Goal: Task Accomplishment & Management: Manage account settings

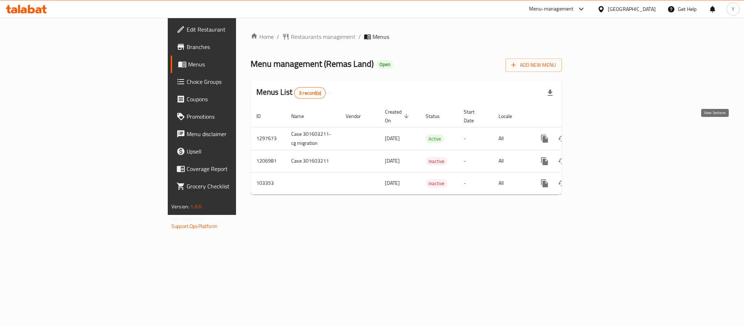
click at [605, 130] on link "enhanced table" at bounding box center [596, 138] width 17 height 17
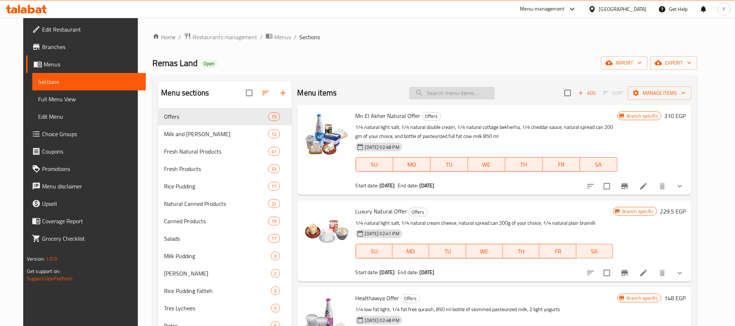
click at [439, 87] on input "search" at bounding box center [452, 93] width 86 height 13
paste input "عرض كتاب الجبنه"
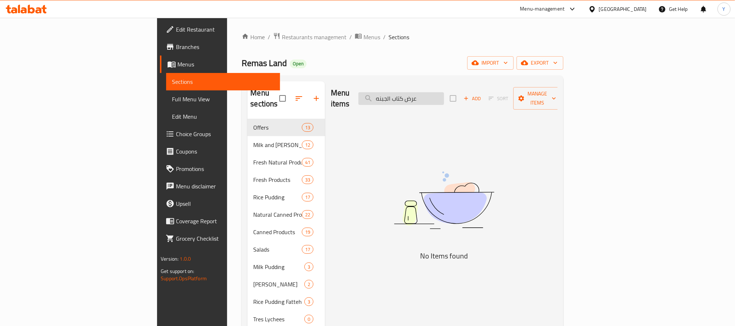
click at [444, 92] on input "عرض كتاب الجبنه" at bounding box center [402, 98] width 86 height 13
paste input "Mn El Akher Natural Offer"
type input "Mn El Akher Natural Offer"
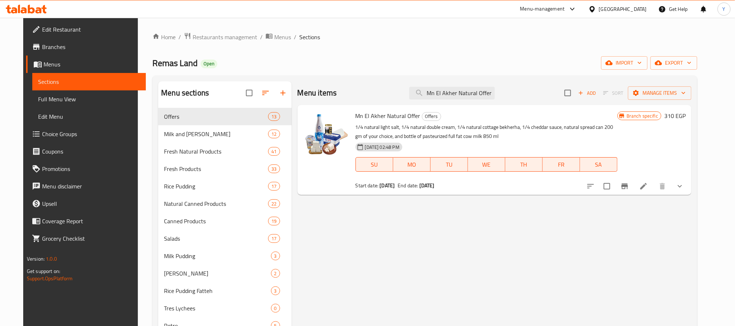
click at [356, 127] on p "1/4 natural light salt, 1/4 natural double cream, 1/4 natural cottage bekherha,…" at bounding box center [487, 132] width 262 height 18
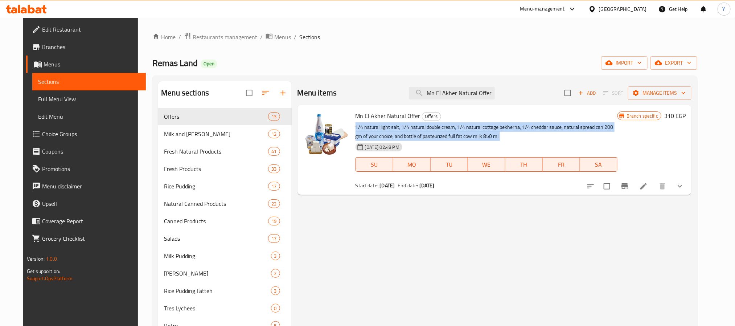
drag, startPoint x: 351, startPoint y: 127, endPoint x: 488, endPoint y: 133, distance: 137.3
click at [488, 133] on p "1/4 natural light salt, 1/4 natural double cream, 1/4 natural cottage bekherha,…" at bounding box center [487, 132] width 262 height 18
click at [654, 191] on li at bounding box center [644, 186] width 20 height 13
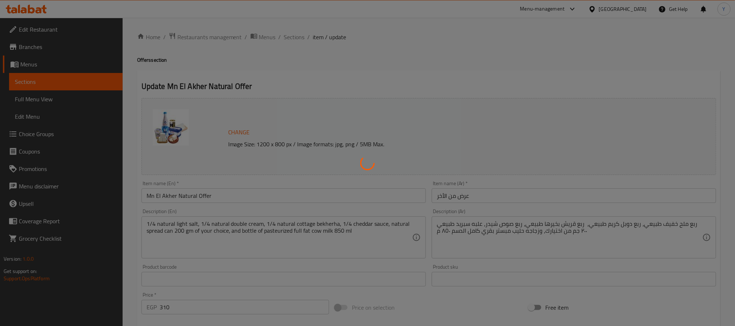
type input "إختيارك من نوع السبريد:"
type input "1"
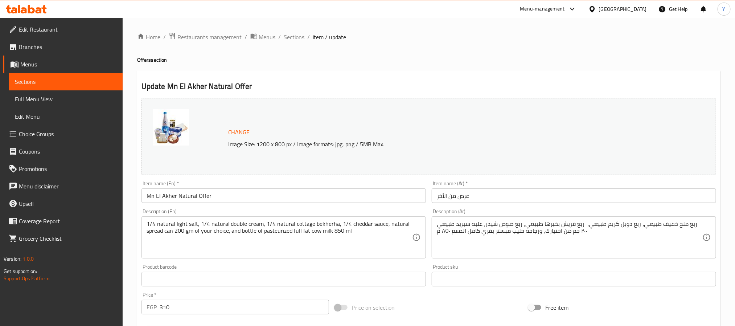
click at [473, 220] on div "ربع ملح خفيف طبيعي، ربع دوبل كريم طبيعي، ربع قريش بخيرها طبيعي، ربع صوص شيدر، ع…" at bounding box center [574, 237] width 284 height 42
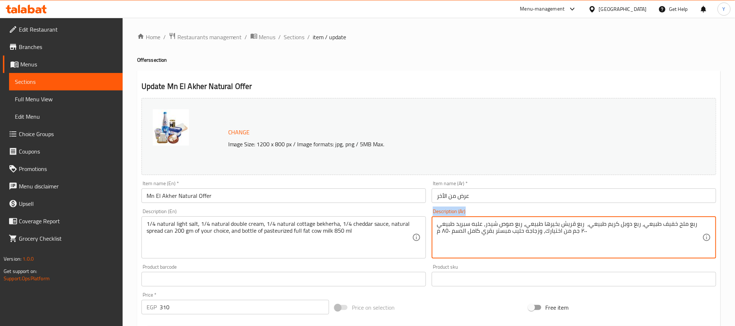
click at [473, 220] on div "ربع ملح خفيف طبيعي، ربع دوبل كريم طبيعي، ربع قريش بخيرها طبيعي، ربع صوص شيدر، ع…" at bounding box center [574, 237] width 284 height 42
click at [472, 246] on textarea "ربع ملح خفيف طبيعي، ربع دوبل كريم طبيعي، ربع قريش بخيرها طبيعي، ربع صوص شيدر، ع…" at bounding box center [570, 237] width 266 height 34
click at [299, 33] on span "Sections" at bounding box center [294, 37] width 21 height 9
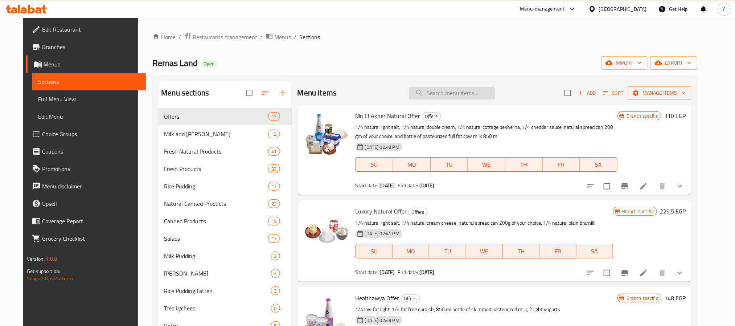
click at [451, 88] on input "search" at bounding box center [452, 93] width 86 height 13
paste input "Luxury Natural Offer"
type input "Luxury Natural Offer"
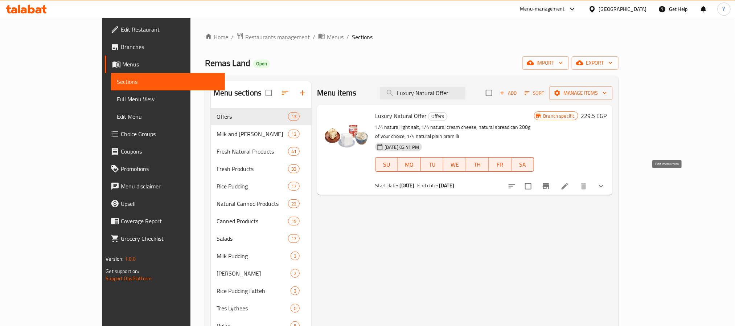
click at [568, 183] on icon at bounding box center [565, 186] width 7 height 7
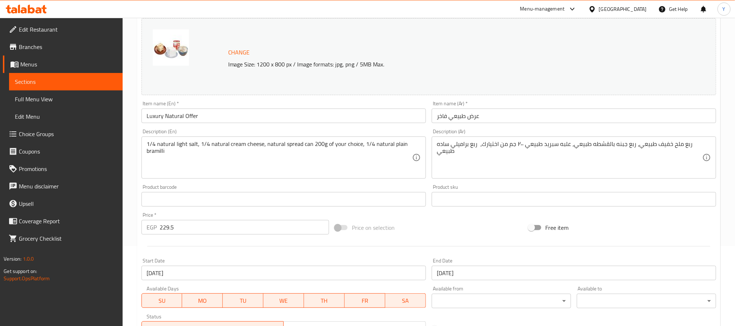
scroll to position [109, 0]
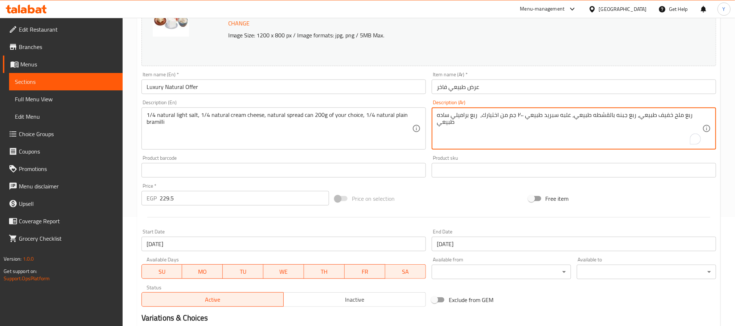
click at [511, 134] on textarea "ربع ملح خفيف طبيعي، ربع جبنه بالقشطه طبيعي، علبه سبريد طبيعي ٢٠٠ جم من اختيارك،…" at bounding box center [570, 128] width 266 height 34
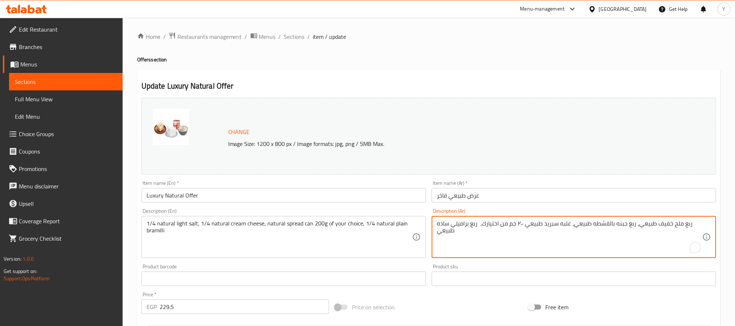
scroll to position [0, 0]
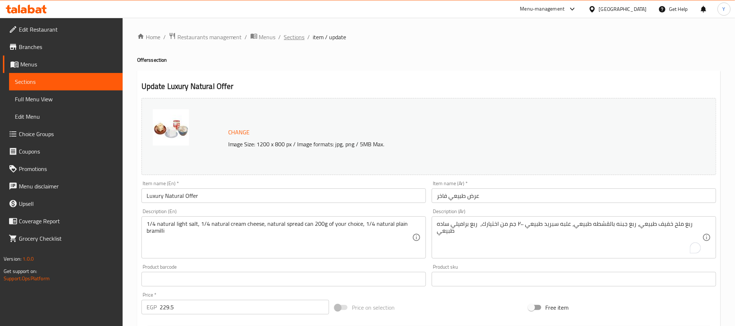
click at [296, 33] on span "Sections" at bounding box center [294, 37] width 21 height 9
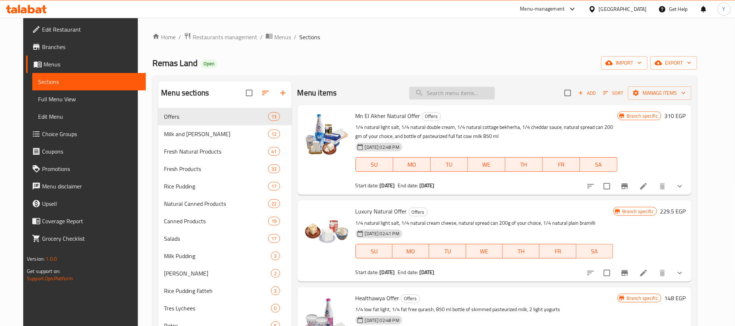
click at [471, 94] on input "search" at bounding box center [452, 93] width 86 height 13
paste input "Sif Ya Sif Offer"
type input "Sif Ya Sif Offer"
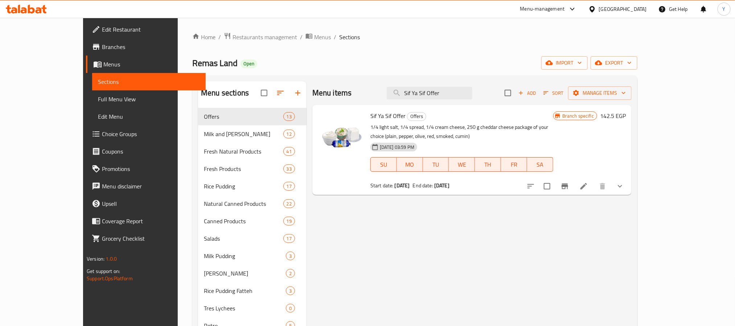
click at [594, 180] on li at bounding box center [584, 186] width 20 height 13
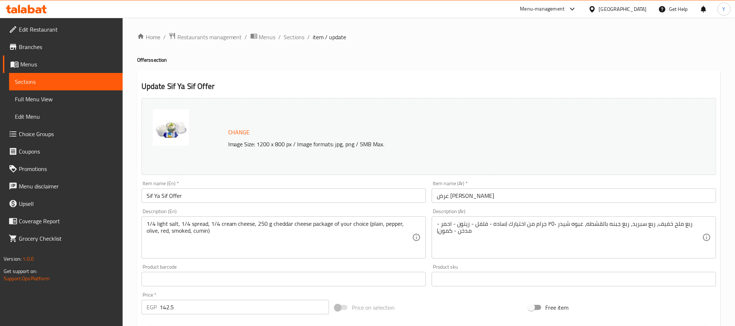
click at [477, 258] on div "ربع ملح خفيف، ربع سبريد، ربع جبنه بالقشطه، عبوه شيدر ٢٥٠ جرام من اختيارك (ساده …" at bounding box center [574, 237] width 284 height 42
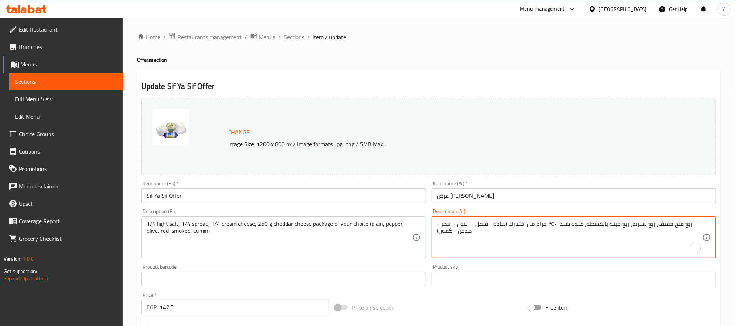
click at [478, 250] on textarea "ربع ملح خفيف، ربع سبريد، ربع جبنه بالقشطه، عبوه شيدر ٢٥٠ جرام من اختيارك (ساده …" at bounding box center [570, 237] width 266 height 34
click at [286, 36] on span "Sections" at bounding box center [294, 37] width 21 height 9
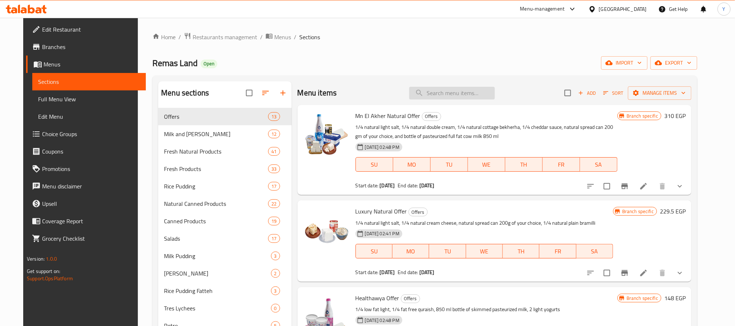
drag, startPoint x: 443, startPoint y: 102, endPoint x: 453, endPoint y: 91, distance: 14.4
click at [443, 102] on div "Menu items Add Sort Manage items" at bounding box center [495, 93] width 394 height 24
click at [453, 91] on input "search" at bounding box center [452, 93] width 86 height 13
paste input "Healthawya Offer"
type input "Healthawya Offer"
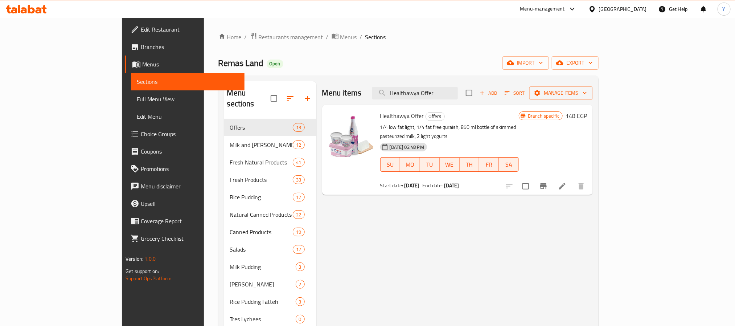
click at [567, 182] on icon at bounding box center [562, 186] width 9 height 9
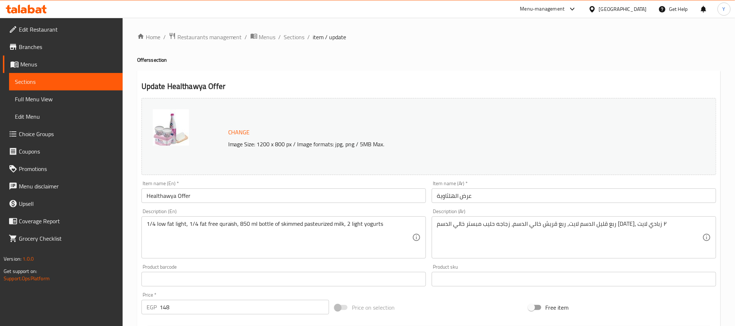
click at [467, 220] on div "ربع قليل الدسم لايت، ربع قريش خالي الدسم، زجاجه حليب مبستر خالي الدسم ٨٥٠ م، ٢ …" at bounding box center [574, 237] width 284 height 42
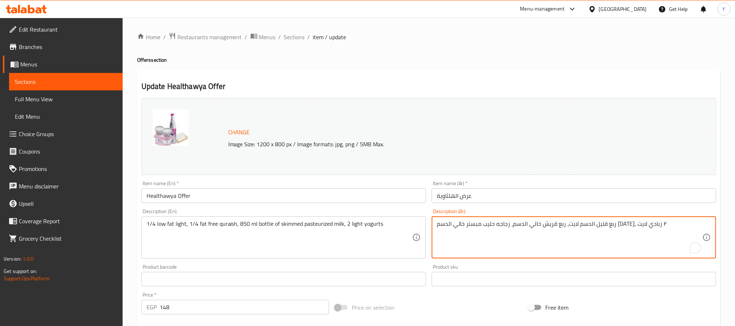
click at [466, 229] on textarea "ربع قليل الدسم لايت، ربع قريش خالي الدسم، زجاجه حليب مبستر خالي الدسم ٨٥٠ م، ٢ …" at bounding box center [570, 237] width 266 height 34
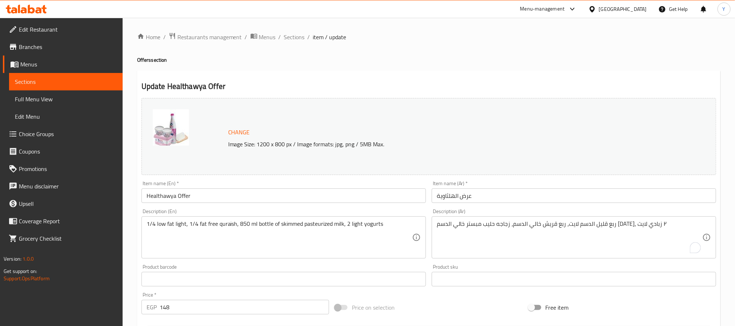
click at [441, 65] on div "Home / Restaurants management / Menus / Sections / item / update Offers section…" at bounding box center [429, 270] width 584 height 476
drag, startPoint x: 284, startPoint y: 35, endPoint x: 422, endPoint y: 74, distance: 143.3
click at [284, 35] on span "Sections" at bounding box center [294, 37] width 21 height 9
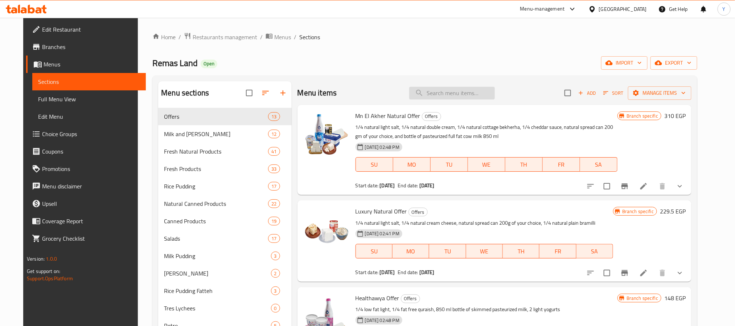
click at [495, 96] on input "search" at bounding box center [452, 93] width 86 height 13
paste input "عرض 3 شيدر"
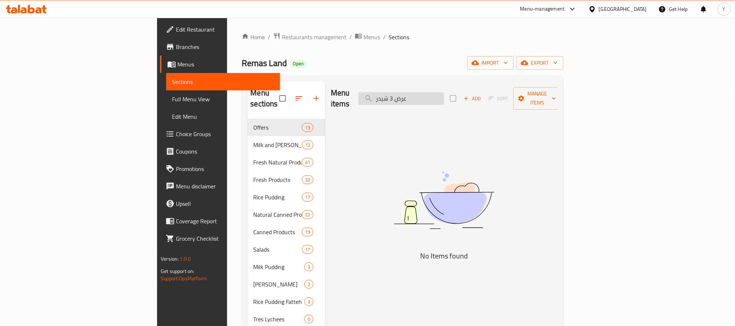
click at [444, 98] on input "عرض 3 شيدر" at bounding box center [402, 98] width 86 height 13
paste input "Vanilla Ice Creams"
type input "Vanilla Ice Creams"
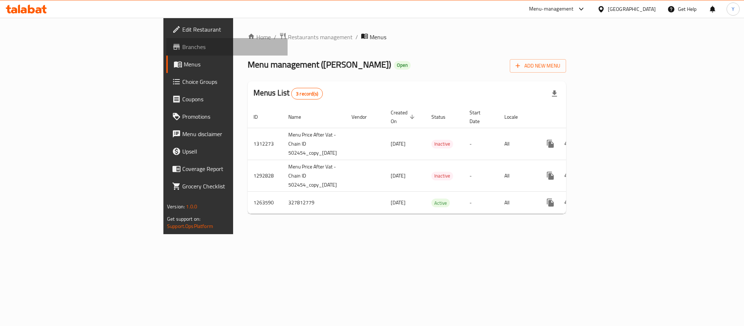
click at [182, 45] on span "Branches" at bounding box center [231, 46] width 99 height 9
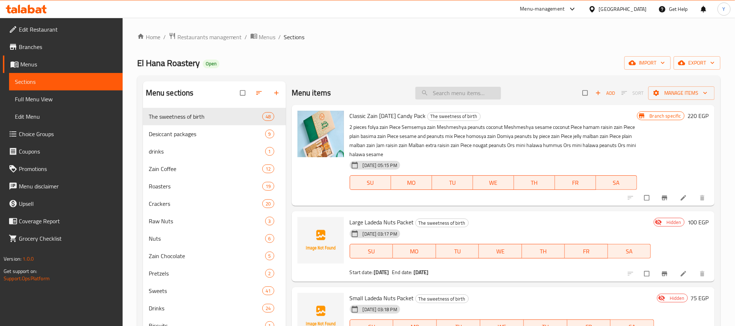
click at [442, 98] on input "search" at bounding box center [459, 93] width 86 height 13
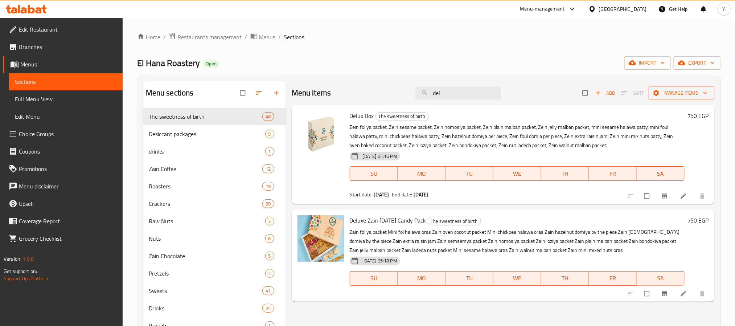
type input "del"
click at [60, 37] on link "Edit Restaurant" at bounding box center [63, 29] width 120 height 17
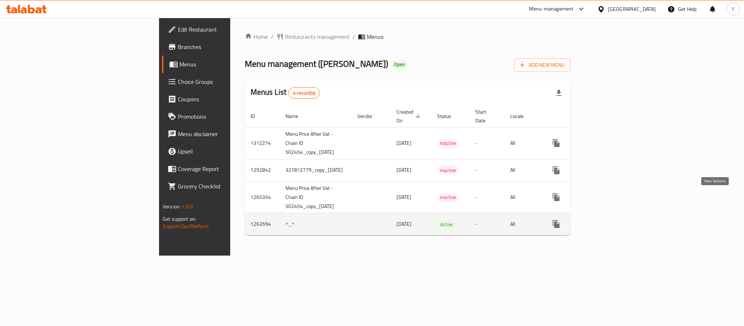
click at [611, 221] on icon "enhanced table" at bounding box center [608, 224] width 7 height 7
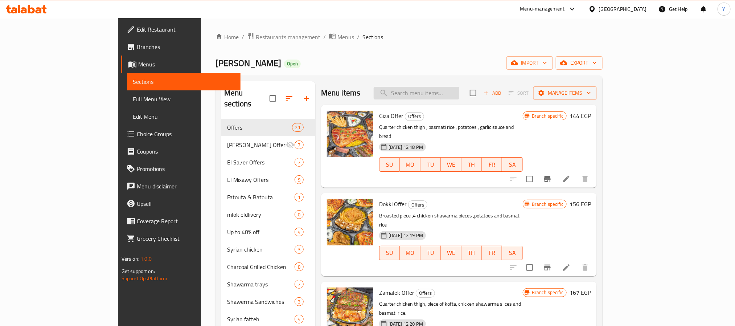
click at [459, 96] on input "search" at bounding box center [417, 93] width 86 height 13
paste input "فرروچ الشام (١)"
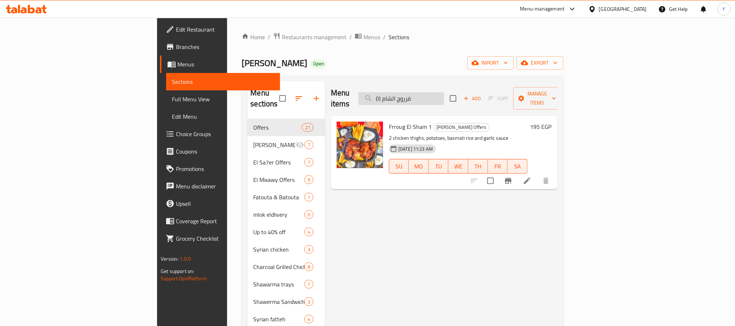
click at [444, 95] on input "فرروچ الشام (١)" at bounding box center [402, 98] width 86 height 13
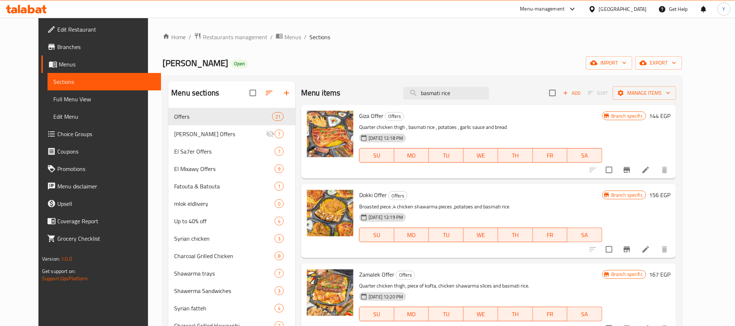
click at [514, 119] on h6 "Giza Offer Offers" at bounding box center [480, 116] width 243 height 10
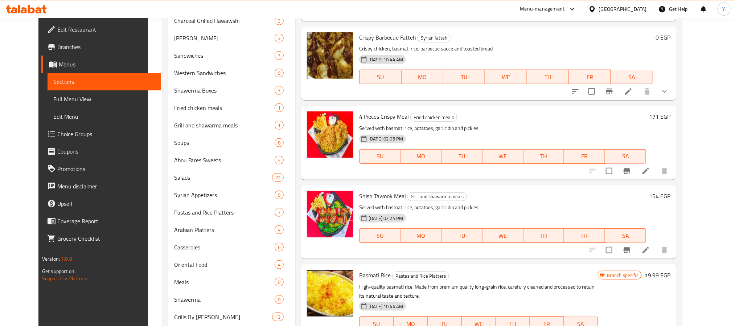
scroll to position [344, 0]
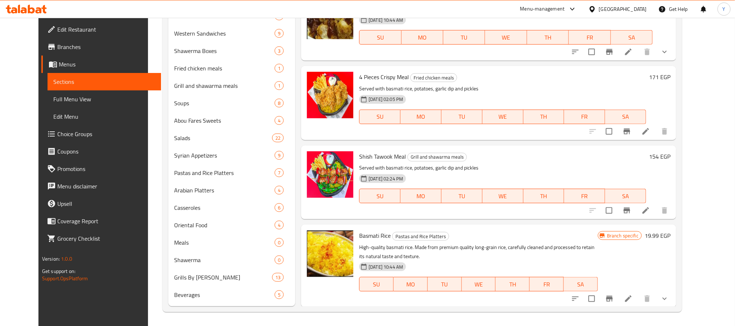
click at [674, 297] on button "show more" at bounding box center [664, 298] width 17 height 17
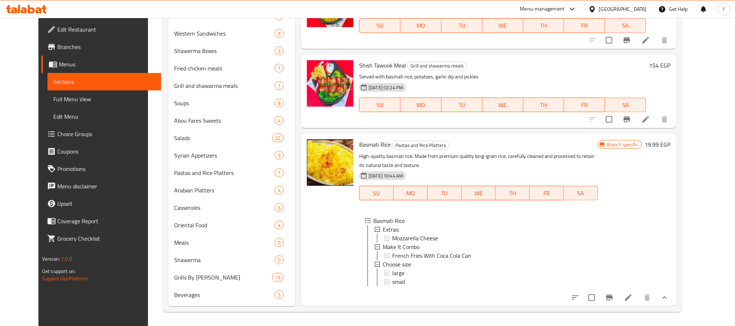
click at [558, 168] on div "30-10-2024 10:44 AM SU MO TU WE TH FR SA" at bounding box center [478, 187] width 245 height 39
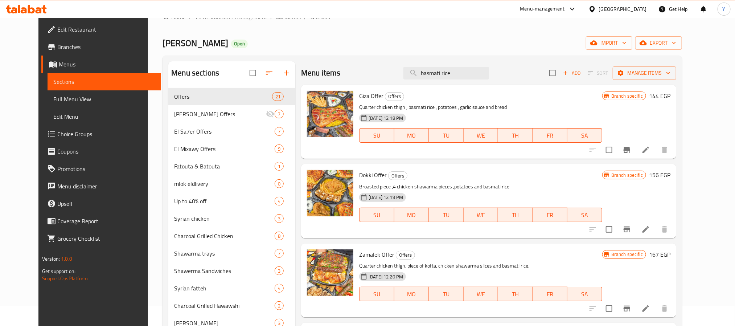
scroll to position [0, 0]
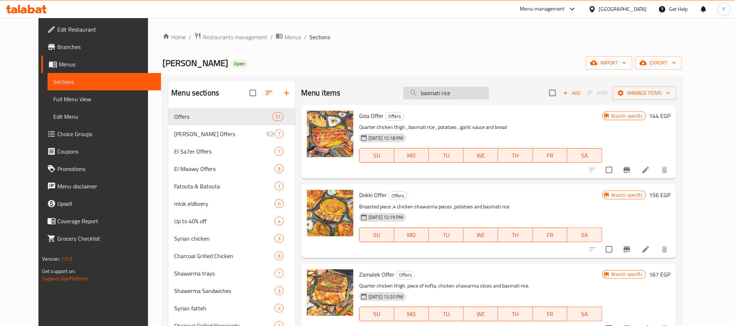
click at [471, 93] on input "basmati rice" at bounding box center [447, 93] width 86 height 13
paste input "garlic dip"
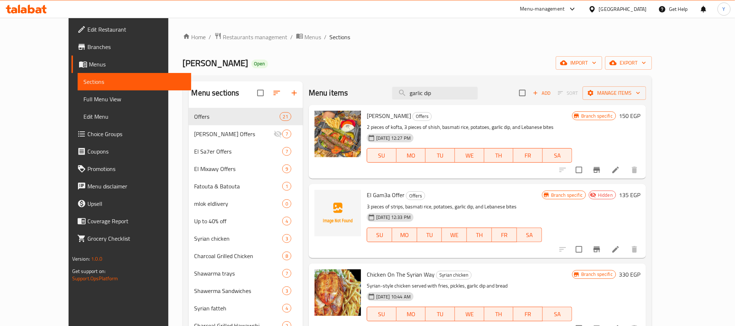
type input "garlic dip"
click at [498, 127] on p "2 pieces of kofta, 3 pieces of shish, basmati rice, potatoes, garlic dip, and L…" at bounding box center [469, 127] width 205 height 9
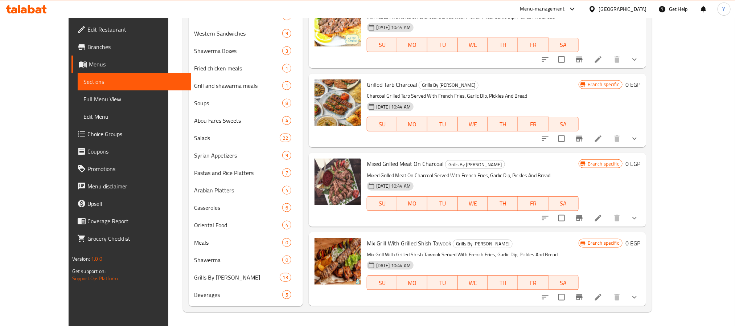
scroll to position [2909, 0]
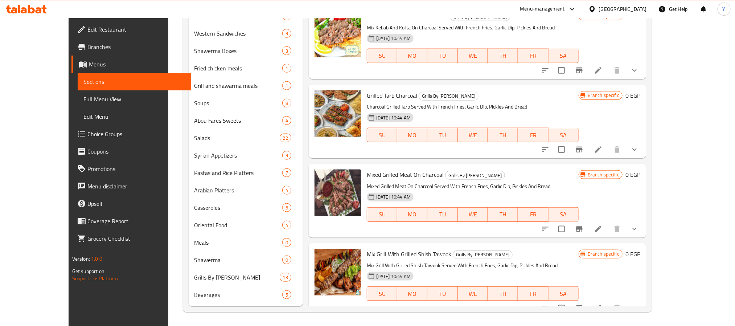
click at [424, 169] on span "Mixed Grilled Meat On Charcoal" at bounding box center [405, 174] width 77 height 11
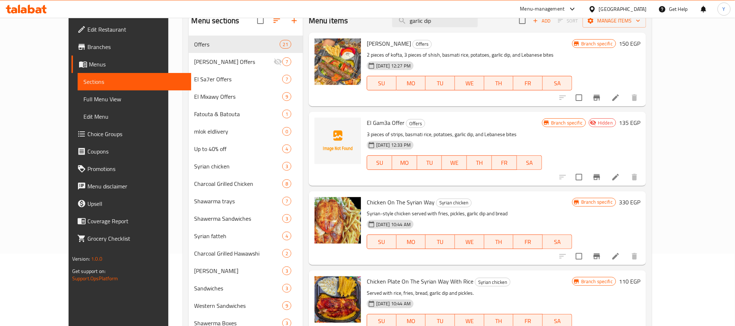
scroll to position [0, 0]
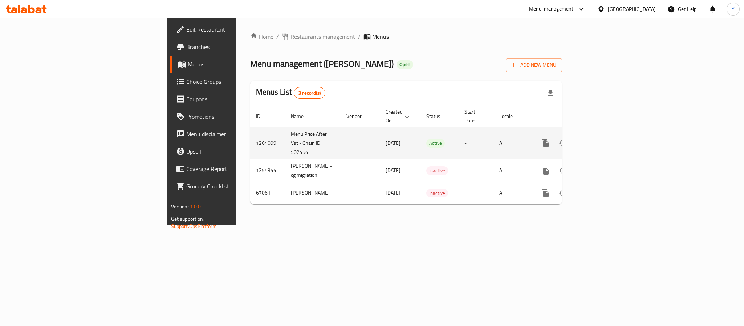
click at [602, 139] on icon "enhanced table" at bounding box center [597, 143] width 9 height 9
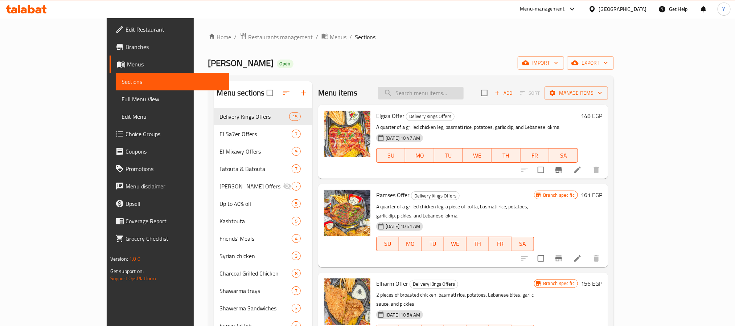
click at [480, 102] on div "Menu items Add Sort Manage items" at bounding box center [463, 93] width 290 height 24
click at [464, 94] on input "search" at bounding box center [421, 93] width 86 height 13
paste input "فرروچ الشام (١)"
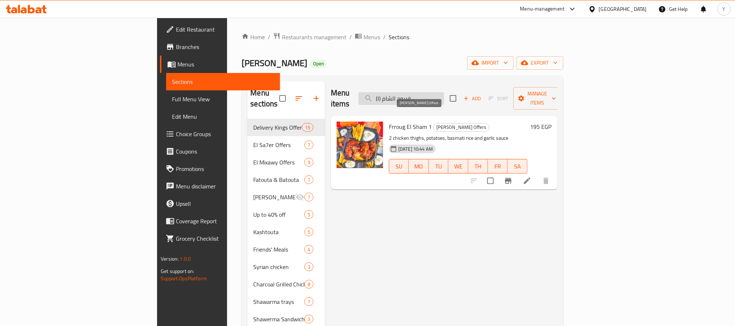
click at [444, 92] on input "فرروچ الشام (١)" at bounding box center [402, 98] width 86 height 13
click at [444, 95] on input "فرروچ الشام (١)" at bounding box center [402, 98] width 86 height 13
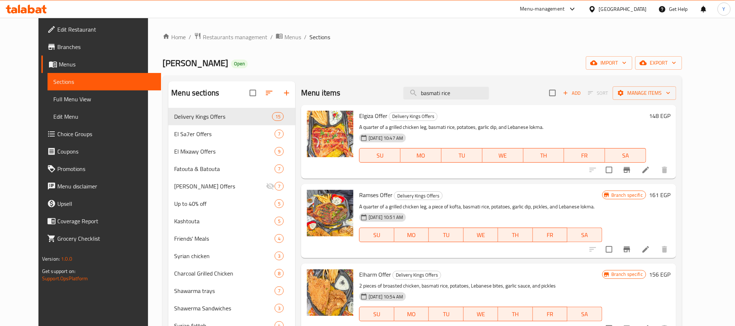
type input "basmati rice"
click at [595, 191] on h6 "Ramses Offer Delivery Kings Offers" at bounding box center [480, 195] width 243 height 10
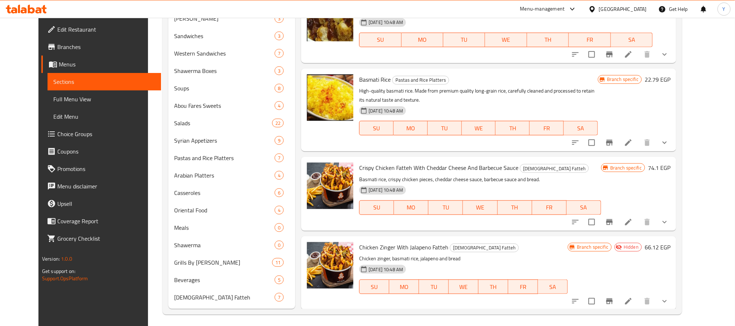
scroll to position [344, 0]
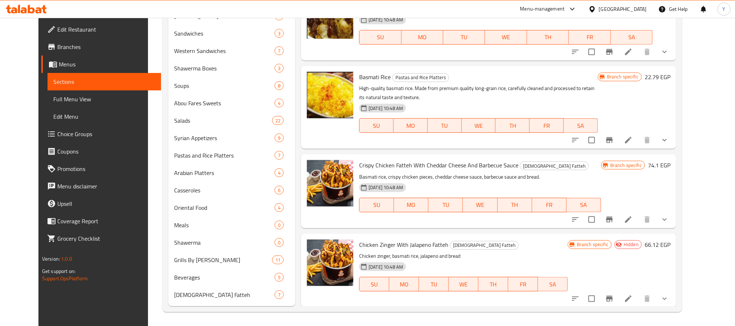
click at [669, 140] on icon "show more" at bounding box center [664, 140] width 9 height 9
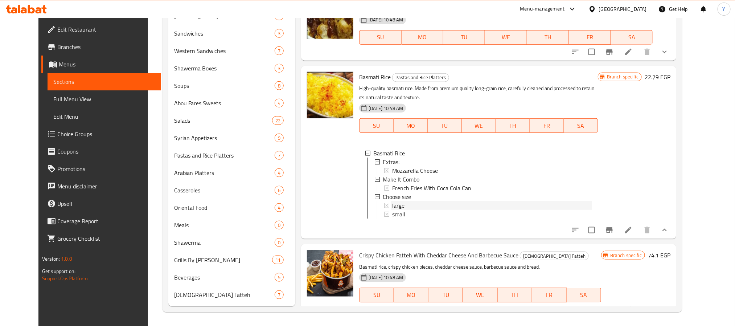
click at [406, 203] on div "large" at bounding box center [492, 205] width 200 height 9
click at [404, 214] on div "small" at bounding box center [492, 214] width 200 height 9
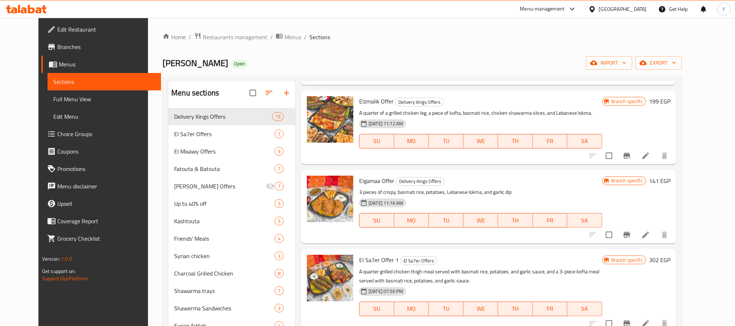
scroll to position [0, 0]
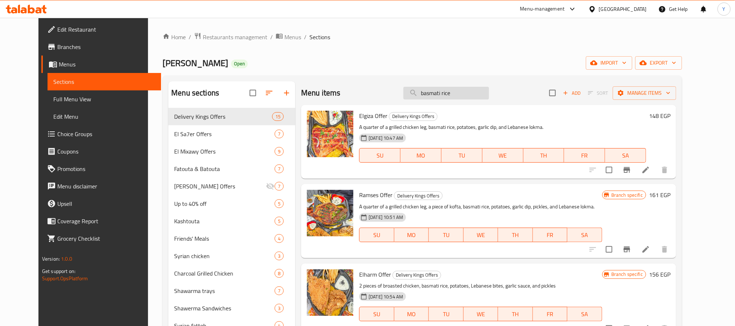
click at [488, 97] on input "basmati rice" at bounding box center [447, 93] width 86 height 13
paste input "garlic dip"
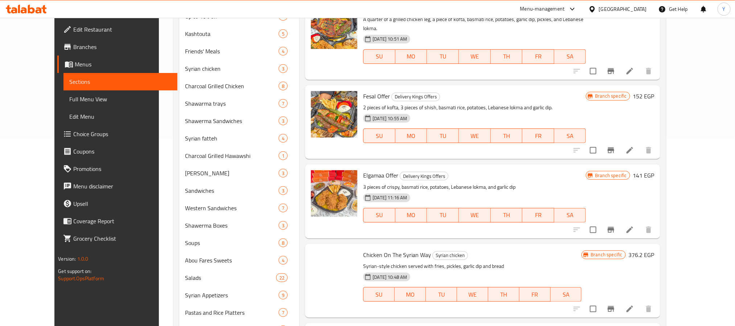
scroll to position [344, 0]
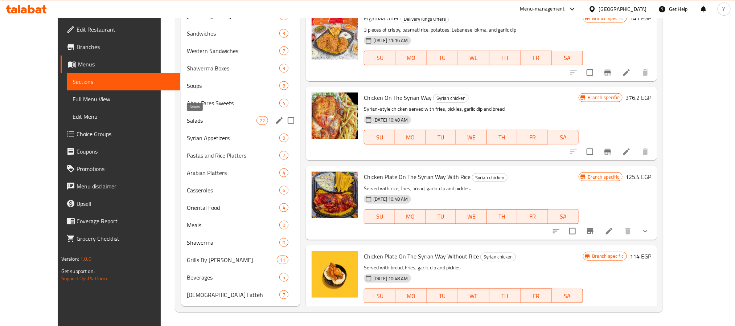
click at [187, 121] on span "Salads" at bounding box center [222, 120] width 70 height 9
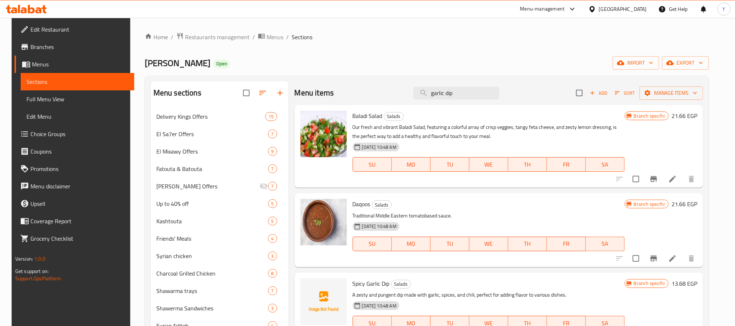
click at [464, 82] on div "Menu items garlic dip Add Sort Manage items" at bounding box center [499, 93] width 409 height 24
click at [464, 101] on div "Menu items garlic dip Add Sort Manage items" at bounding box center [499, 93] width 409 height 24
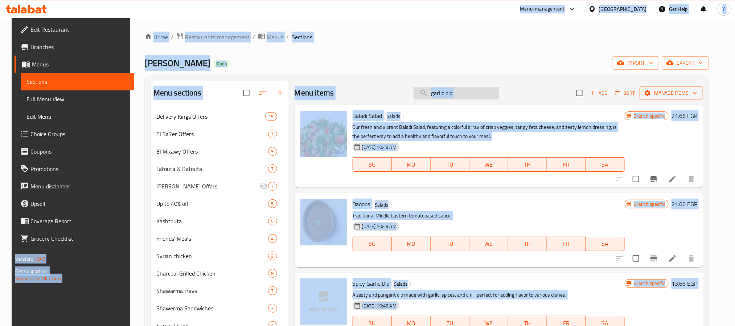
click at [470, 94] on input "garlic dip" at bounding box center [457, 93] width 86 height 13
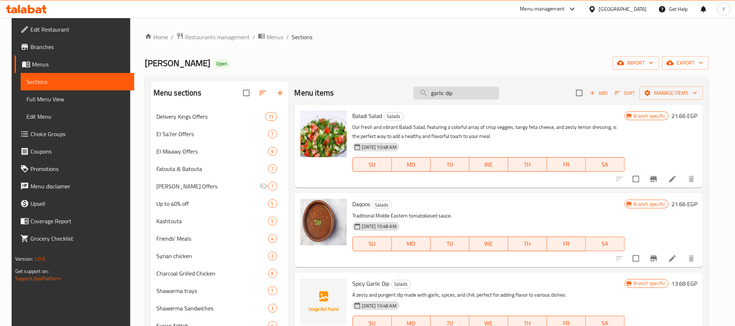
paste input "French fries"
type input "French fries"
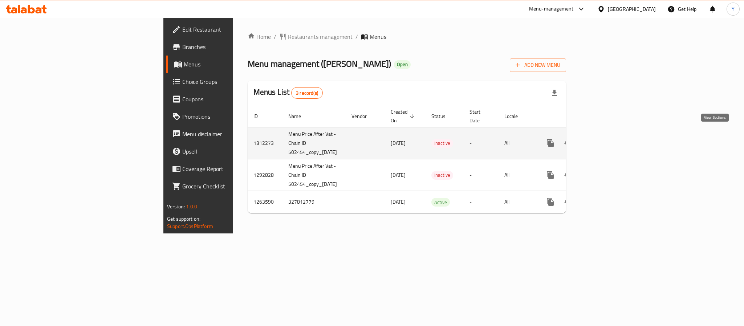
click at [606, 140] on icon "enhanced table" at bounding box center [602, 143] width 7 height 7
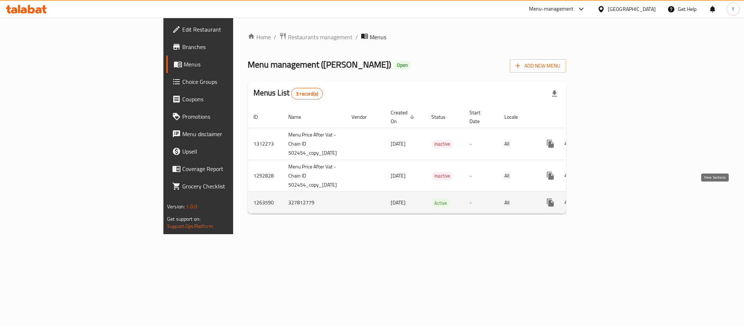
click at [607, 198] on icon "enhanced table" at bounding box center [602, 202] width 9 height 9
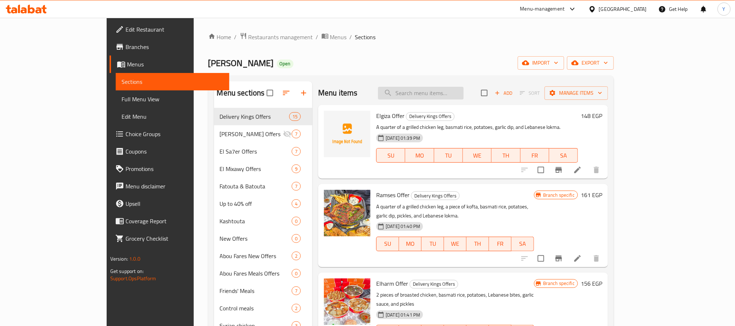
click at [464, 91] on input "search" at bounding box center [421, 93] width 86 height 13
click at [441, 92] on input "search" at bounding box center [421, 93] width 86 height 13
paste input "فرروچ الشام (١)"
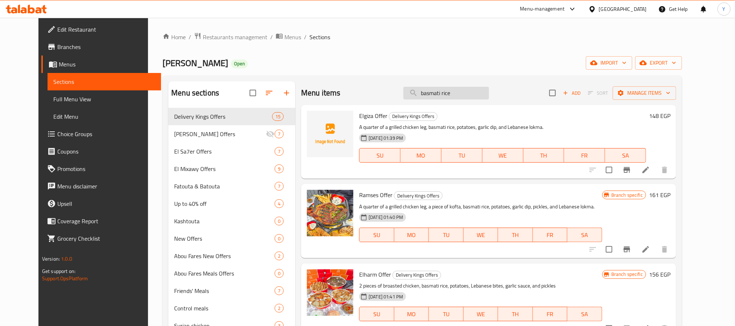
type input "basmati rice"
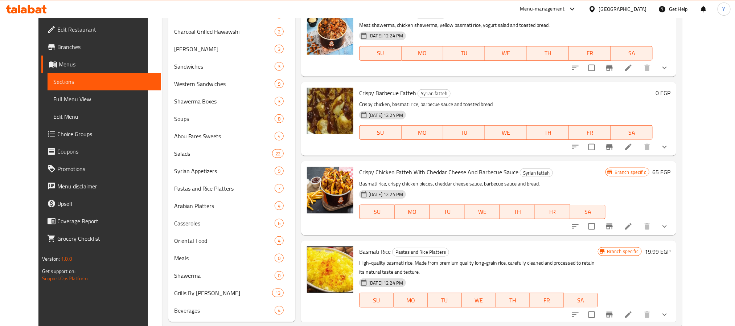
scroll to position [397, 0]
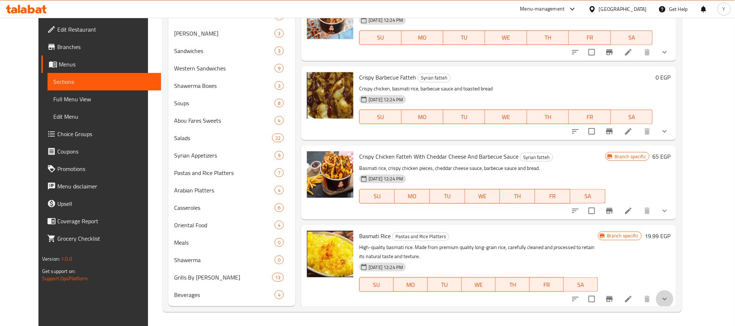
click at [674, 295] on button "show more" at bounding box center [664, 298] width 17 height 17
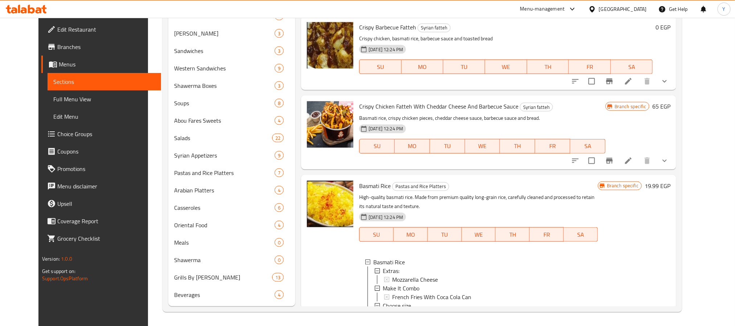
scroll to position [2808, 0]
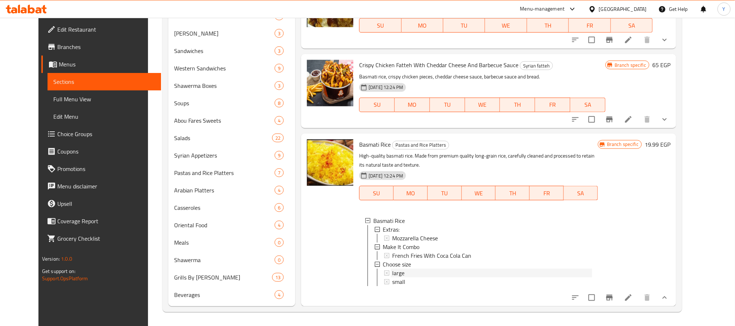
click at [481, 269] on div "large" at bounding box center [492, 273] width 200 height 9
click at [408, 277] on div "small" at bounding box center [492, 281] width 200 height 9
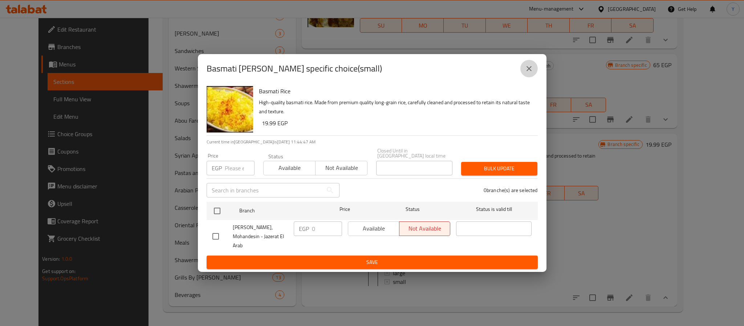
click at [530, 77] on button "close" at bounding box center [528, 68] width 17 height 17
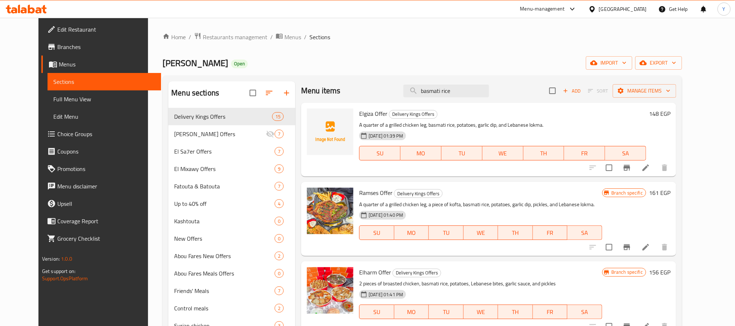
scroll to position [0, 0]
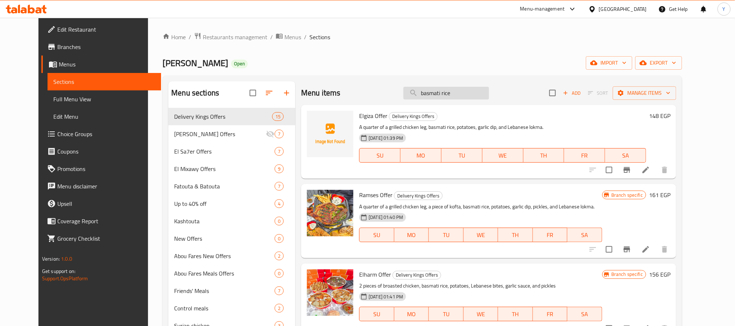
click at [472, 98] on input "basmati rice" at bounding box center [447, 93] width 86 height 13
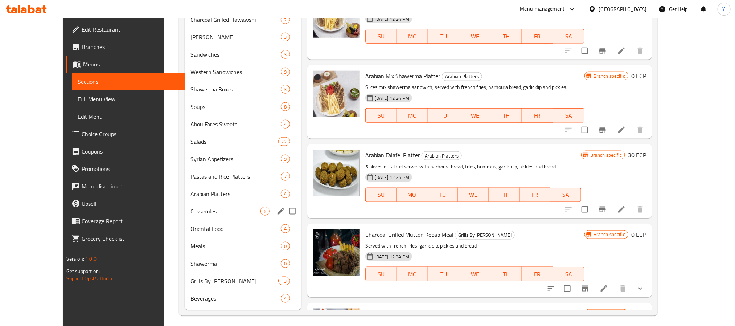
scroll to position [397, 0]
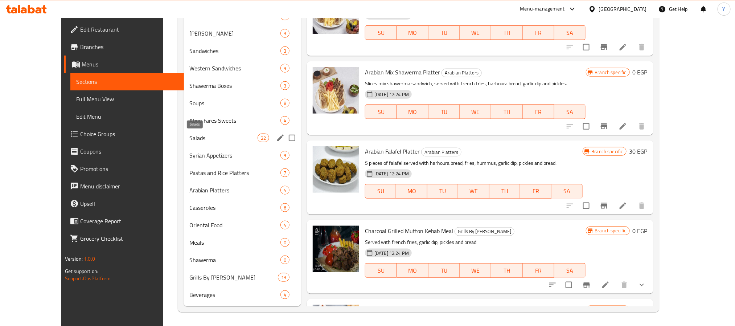
click at [189, 135] on span "Salads" at bounding box center [223, 138] width 68 height 9
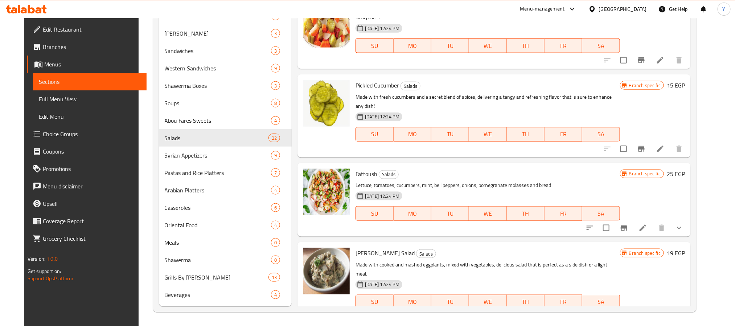
scroll to position [1015, 0]
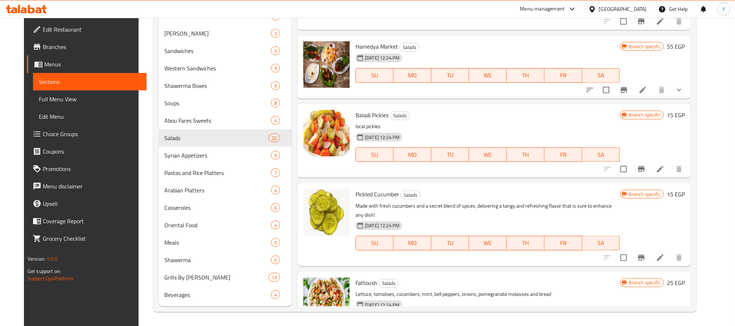
click at [441, 119] on h6 "Baladi Pickles Salads" at bounding box center [488, 115] width 265 height 10
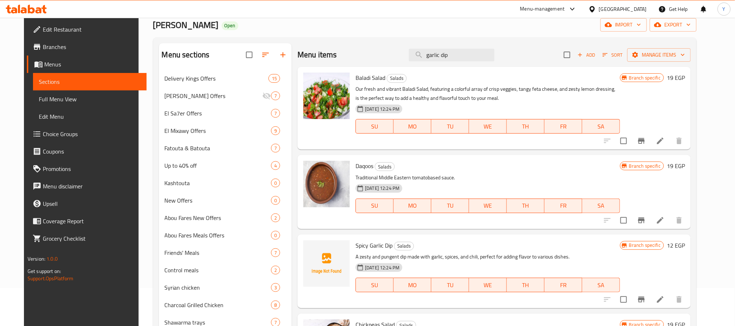
scroll to position [0, 0]
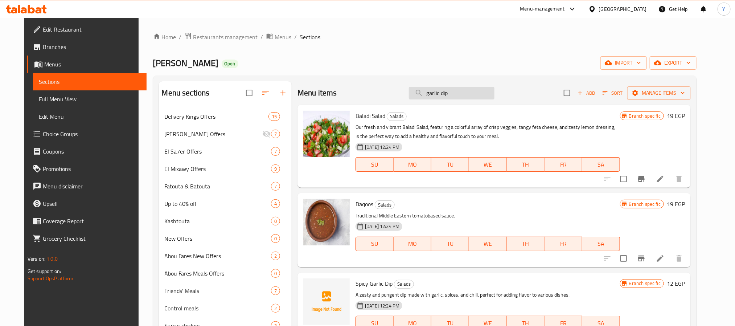
click at [459, 87] on input "garlic dip" at bounding box center [452, 93] width 86 height 13
paste input "French fries"
type input "French fries"
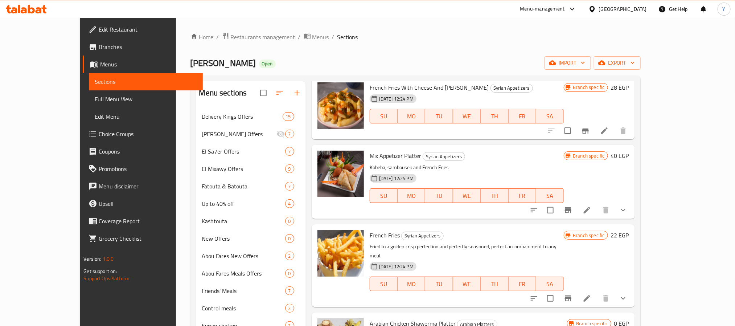
scroll to position [1415, 0]
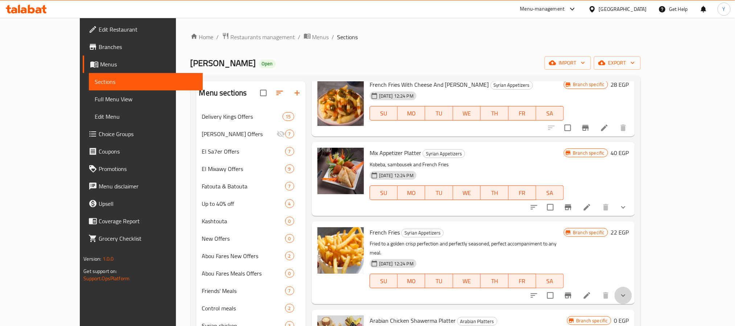
click at [632, 287] on button "show more" at bounding box center [623, 295] width 17 height 17
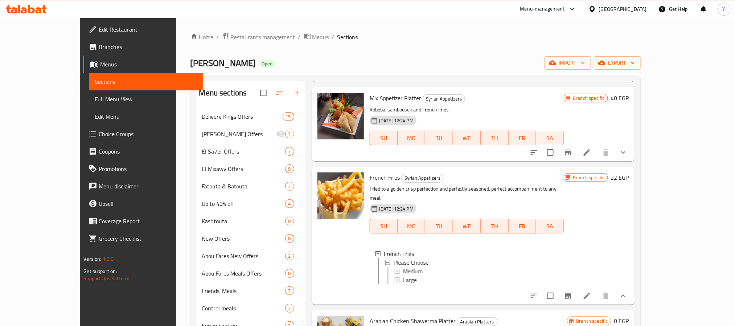
scroll to position [1633, 0]
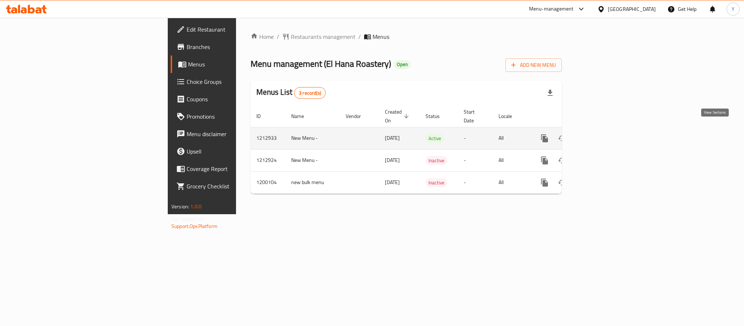
click at [605, 130] on link "enhanced table" at bounding box center [596, 138] width 17 height 17
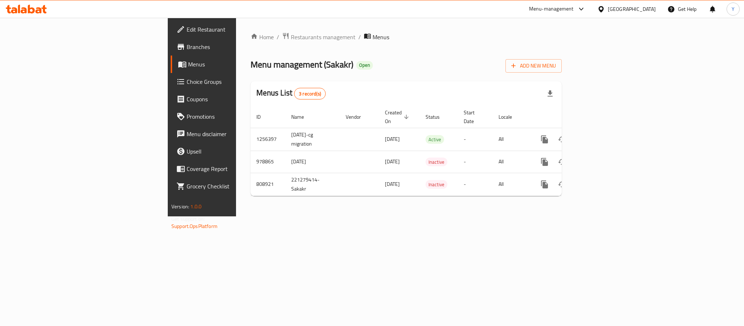
click at [187, 45] on span "Branches" at bounding box center [236, 46] width 99 height 9
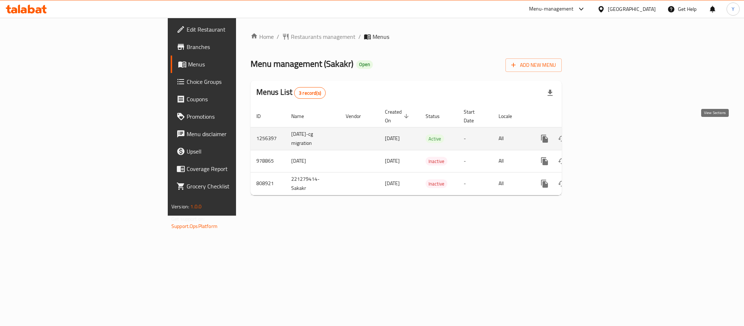
click at [600, 135] on icon "enhanced table" at bounding box center [596, 138] width 7 height 7
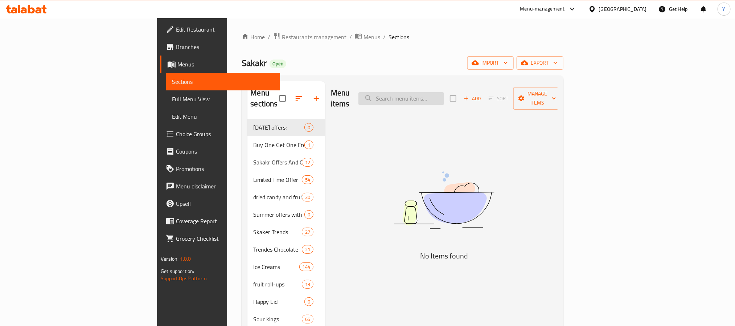
click at [444, 94] on input "search" at bounding box center [402, 98] width 86 height 13
paste input "اشتري 3 جيليبون ساور باتش بنكهة كيدز 80 جرام"
click at [470, 83] on div "Menu items اشتري 3 جيليبون ساور باتش بنكهة كيدز 80 جرام Add Sort Manage items" at bounding box center [444, 98] width 227 height 34
click at [444, 93] on input "اشتري 3 جيليبون ساور باتش بنكهة كيدز 80 جرام" at bounding box center [402, 98] width 86 height 13
paste input "يليبون ساور باتش بنكهة كيدز 80"
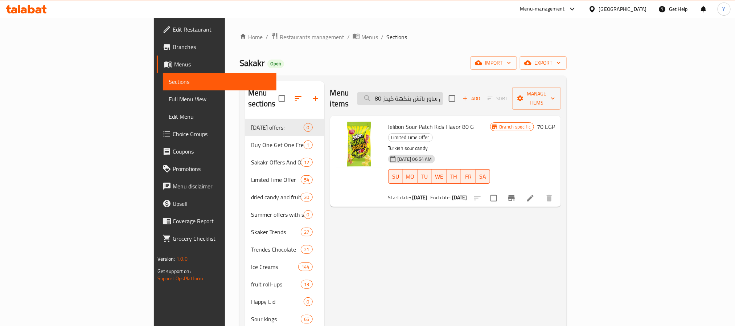
click at [443, 92] on input "جيليبون ساور باتش بنكهة كيدز 80" at bounding box center [400, 98] width 86 height 13
paste input "الخوخ"
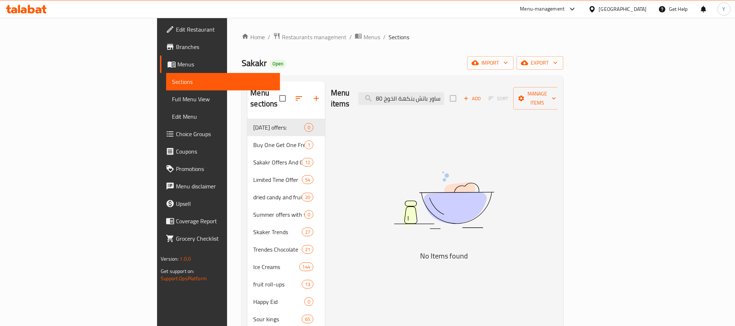
drag, startPoint x: 442, startPoint y: 93, endPoint x: 386, endPoint y: 93, distance: 55.9
click at [386, 93] on div "Menu items جيليبون ساور باتش بنكهة الخوخ 80 Add Sort Manage items" at bounding box center [444, 98] width 227 height 34
click at [444, 94] on input "جيليبون ساور باتش بنكهة الخوخ 80" at bounding box center [402, 98] width 86 height 13
drag, startPoint x: 475, startPoint y: 94, endPoint x: 553, endPoint y: 94, distance: 78.4
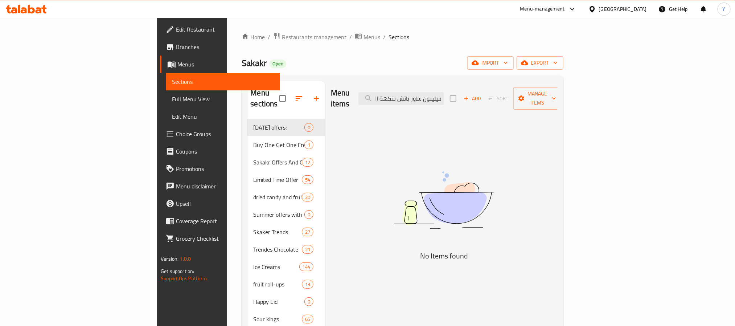
click at [553, 94] on div "Menu items جيليبون ساور باتش بنكهة الخوخ 80 Add Sort Manage items" at bounding box center [444, 98] width 227 height 34
click at [444, 93] on input "جيليبون ساور باتش بنكهة الخوخ 80" at bounding box center [402, 98] width 86 height 13
drag, startPoint x: 447, startPoint y: 95, endPoint x: 440, endPoint y: 95, distance: 7.3
click at [440, 95] on input "جيليبون ساور باتش بنكهة الخوخ 80" at bounding box center [402, 98] width 86 height 13
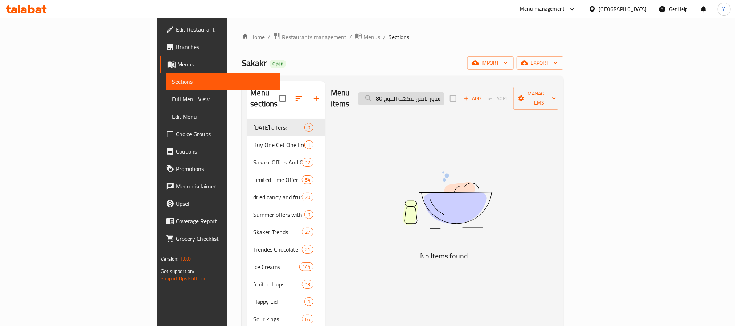
click at [441, 95] on input "جيليبون ساور باتش بنكهة الخوخ 80" at bounding box center [402, 98] width 86 height 13
drag, startPoint x: 439, startPoint y: 93, endPoint x: 397, endPoint y: 95, distance: 42.2
click at [397, 95] on div "Menu items جيليبون ساور باتش بنكهة الخوخ 80 Add Sort Manage items" at bounding box center [444, 98] width 227 height 34
drag, startPoint x: 441, startPoint y: 92, endPoint x: 345, endPoint y: 91, distance: 95.8
click at [345, 91] on div "Menu items جيليبون ساور باتش بنكهة الخوخ 80 Add Sort Manage items" at bounding box center [444, 98] width 227 height 34
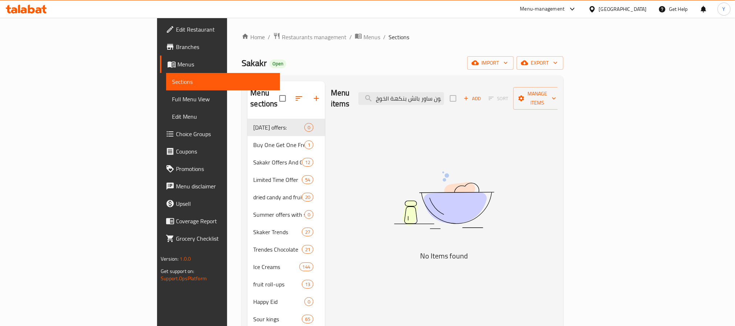
scroll to position [0, 12]
drag, startPoint x: 498, startPoint y: 95, endPoint x: 531, endPoint y: 94, distance: 33.4
click at [531, 94] on div "Menu items جيليبون ساور باتش بنكهة الخوخ Add Sort Manage items" at bounding box center [444, 98] width 227 height 34
drag, startPoint x: 458, startPoint y: 96, endPoint x: 337, endPoint y: 99, distance: 120.9
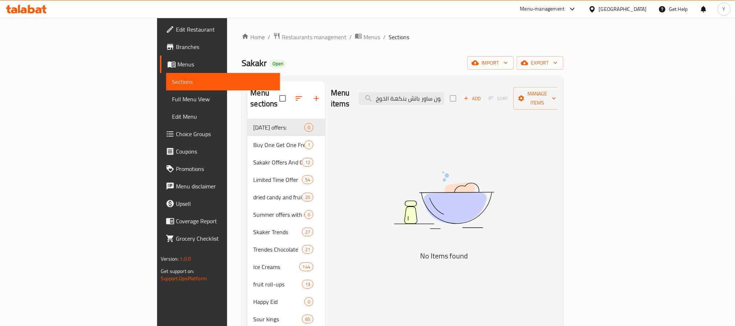
click at [337, 99] on div "Menu items جيليبون ساور باتش بنكهة الخوخ Add Sort Manage items" at bounding box center [444, 98] width 227 height 34
click at [444, 92] on input "جيليبون ساور باتش بنكهة الخوخ" at bounding box center [402, 98] width 86 height 13
click at [444, 94] on input "جيليبون ساور باتش بنكهة الخوخ" at bounding box center [402, 98] width 86 height 13
drag, startPoint x: 463, startPoint y: 94, endPoint x: 366, endPoint y: 96, distance: 97.3
click at [366, 96] on div "Menu items جيليبون ساور باتش بنكهة الخوخ Add Sort Manage items" at bounding box center [444, 98] width 227 height 34
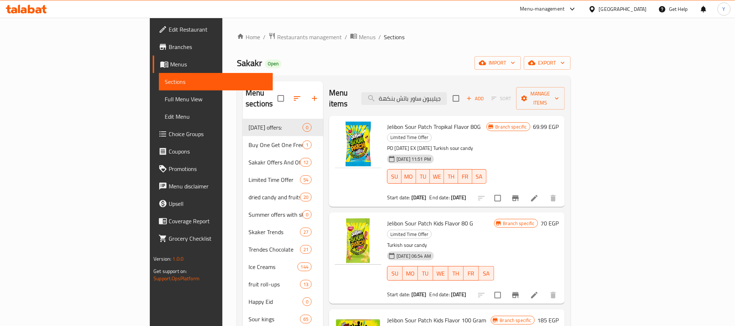
paste input "كيتلز تروبيكال 136 جرام"
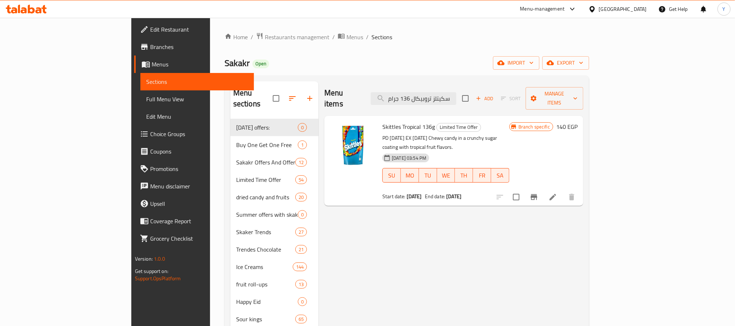
click at [481, 102] on div "Menu items سكيتلز تروبيكال 136 جرام Add Sort Manage items" at bounding box center [453, 98] width 259 height 34
click at [457, 94] on input "سكيتلز تروبيكال 136 جرام" at bounding box center [414, 98] width 86 height 13
paste input "وبا شوبس باندا بيرز 90"
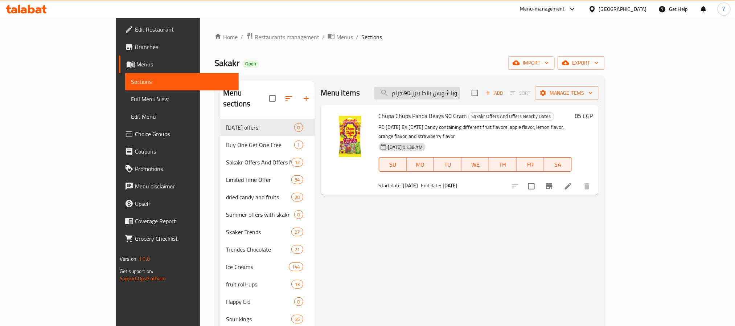
click at [460, 96] on input "شوبا شوبس باندا بيرز 90 جرام" at bounding box center [417, 93] width 86 height 13
paste input "امين مقلي بالدو أورانج تيومسي 13"
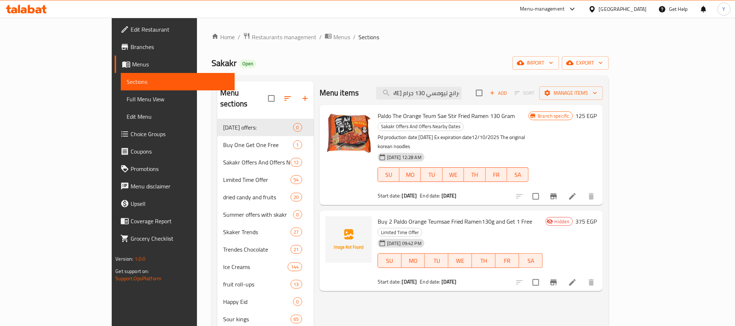
type input "[PERSON_NAME] بالدو أورانج تيومسي 130 جرام"
click at [462, 91] on input "رامين مقلي بالدو أورانج تيومسي 130 جرام" at bounding box center [419, 93] width 86 height 13
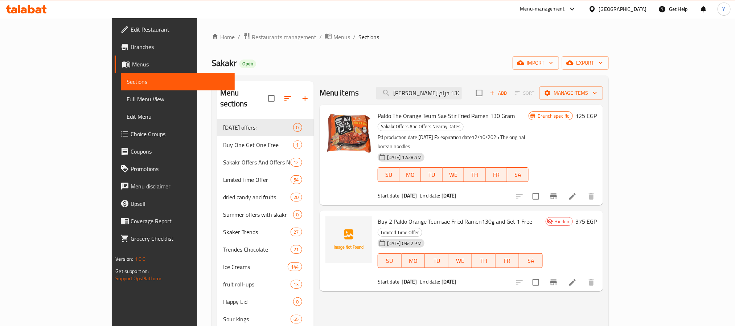
click at [378, 216] on span "Buy 2 Paldo Orange Teumsae Fried Ramen130g and Get 1 Free" at bounding box center [455, 221] width 155 height 11
drag, startPoint x: 352, startPoint y: 201, endPoint x: 499, endPoint y: 201, distance: 146.6
click at [499, 216] on span "Buy 2 Paldo Orange Teumsae Fried Ramen130g and Get 1 Free" at bounding box center [455, 221] width 155 height 11
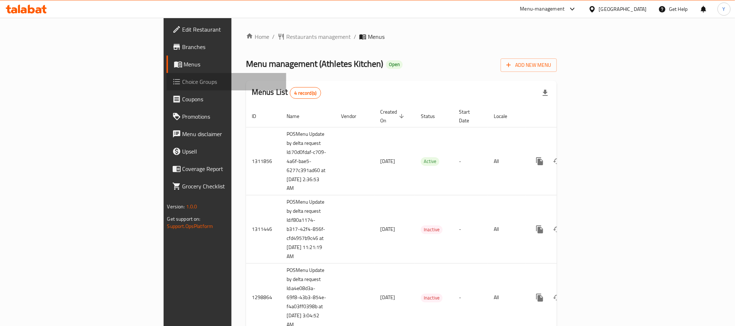
click at [183, 84] on span "Choice Groups" at bounding box center [232, 81] width 98 height 9
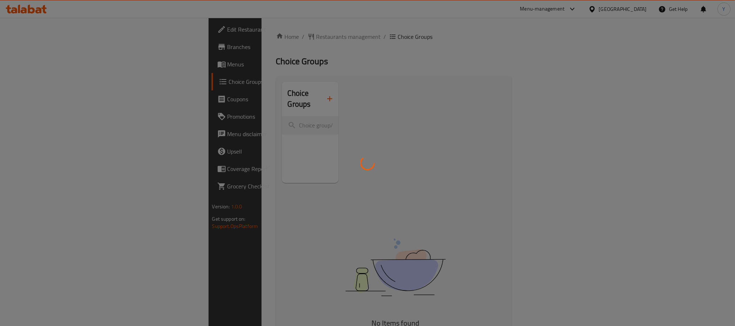
click at [229, 114] on div at bounding box center [367, 163] width 735 height 326
click at [211, 115] on div at bounding box center [367, 163] width 735 height 326
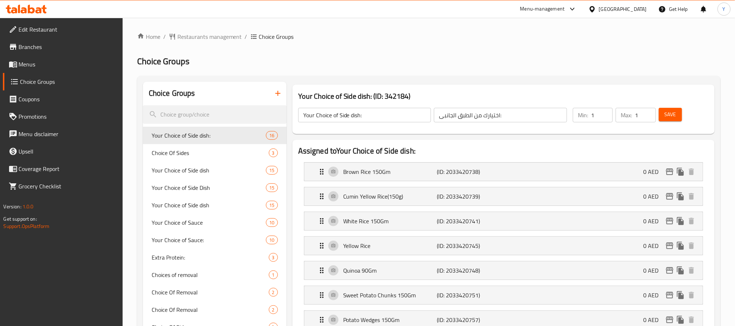
click at [211, 115] on input "search" at bounding box center [215, 114] width 144 height 19
paste input "TERIYAKKI SAUCE"
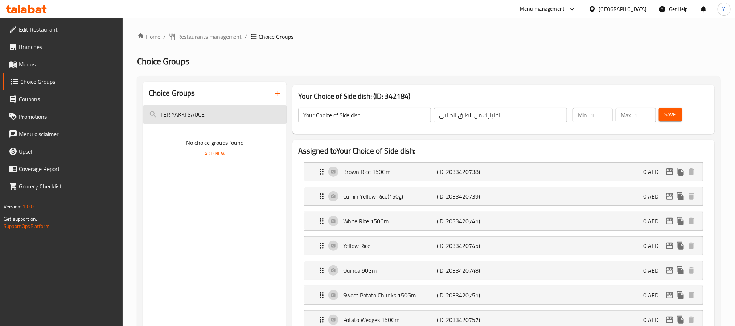
click at [200, 114] on input "TERIYAKKI SAUCE" at bounding box center [215, 114] width 144 height 19
click at [207, 110] on input "TERIYAKKI" at bounding box center [215, 114] width 144 height 19
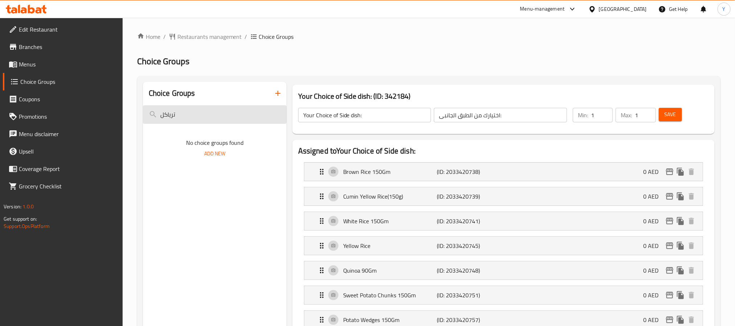
type input "ترياك"
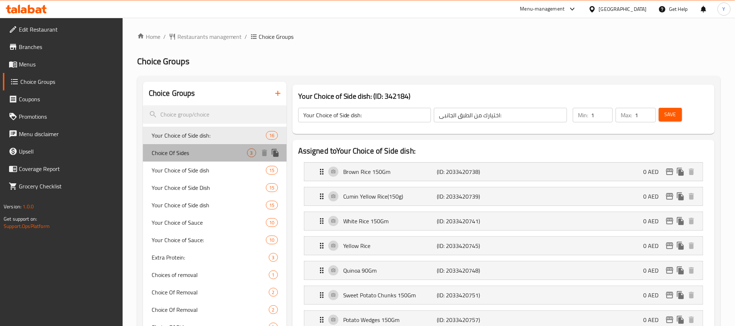
click at [189, 155] on span "Choice Of Sides" at bounding box center [199, 152] width 95 height 9
type input "Choice Of Sides"
type input "اختيار الجانبين"
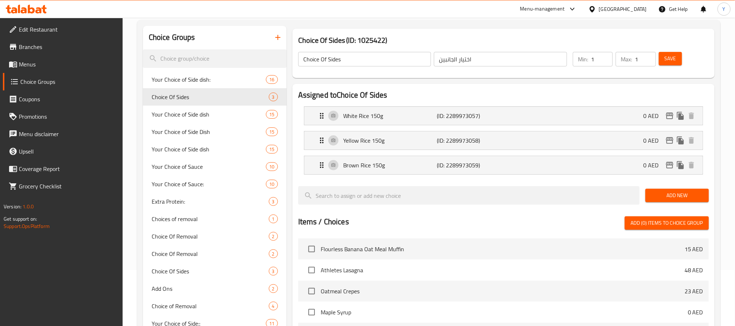
scroll to position [109, 0]
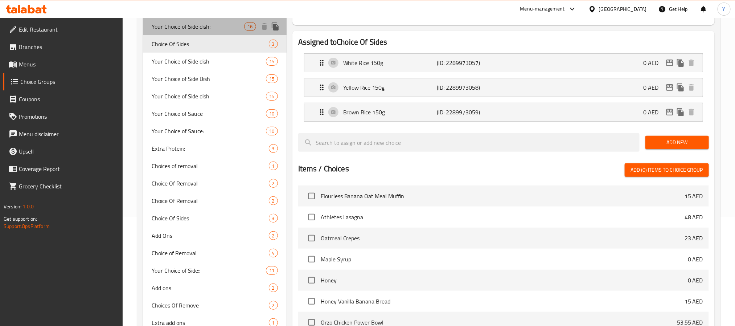
click at [175, 34] on div "Your Choice of Side dish: 16" at bounding box center [215, 26] width 144 height 17
type input "Your Choice of Side dish:"
type input "اختيارك من الطبق الجانبى:"
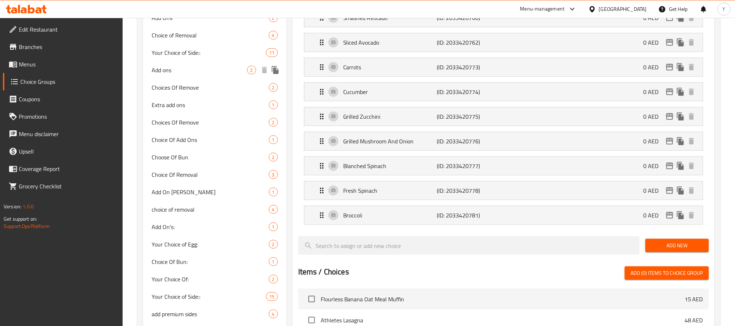
scroll to position [59, 0]
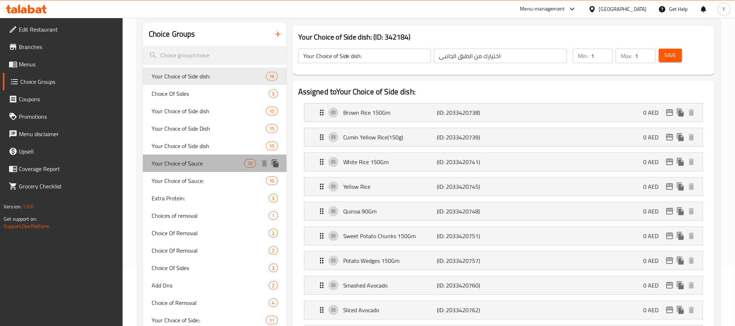
click at [212, 167] on span "Your Choice of Sauce" at bounding box center [198, 163] width 93 height 9
type input "Your Choice of Sauce"
type input "اختيارك من الصوص"
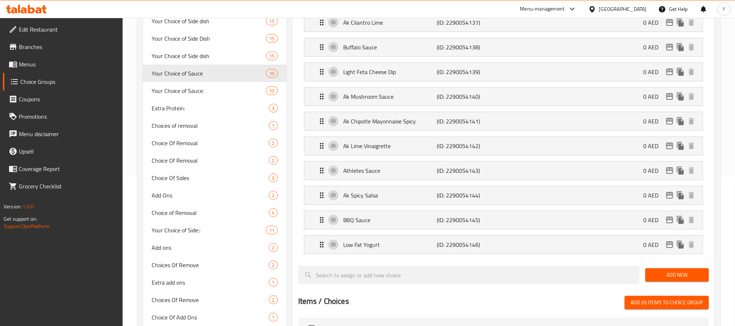
scroll to position [168, 0]
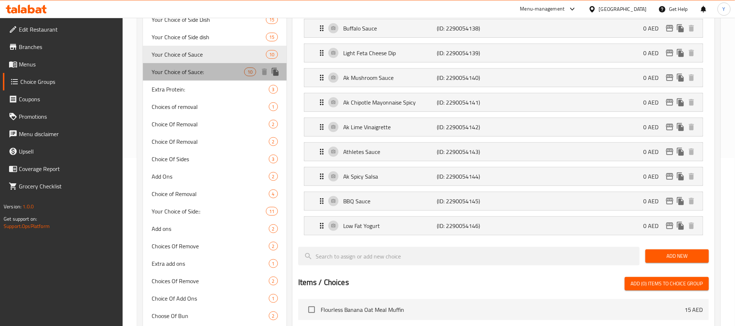
click at [210, 73] on span "Your Choice of Sauce:" at bounding box center [198, 71] width 93 height 9
type input "Your Choice of Sauce:"
type input "اختيارك من الصوص:"
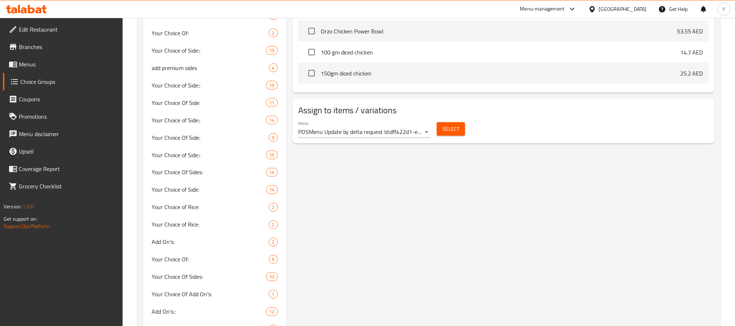
scroll to position [767, 0]
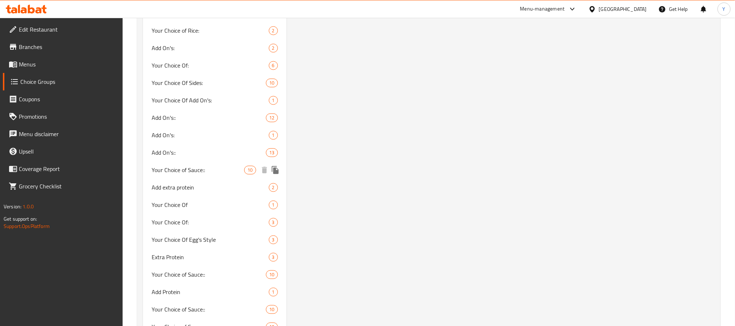
click at [188, 169] on span "Your Choice of Sauce::" at bounding box center [198, 169] width 93 height 9
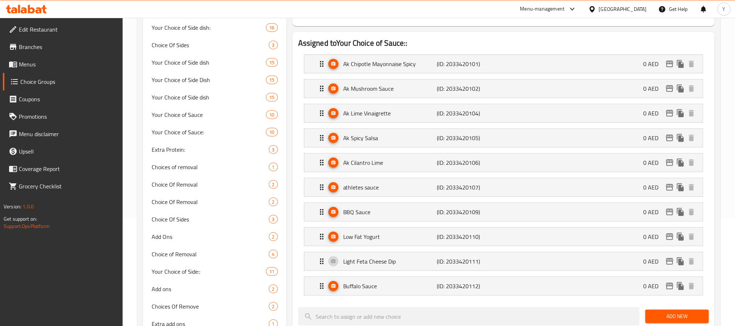
scroll to position [109, 0]
click at [336, 261] on div "Light Feta Cheese Dip (ID: 2033420111) 0 AED" at bounding box center [506, 260] width 377 height 18
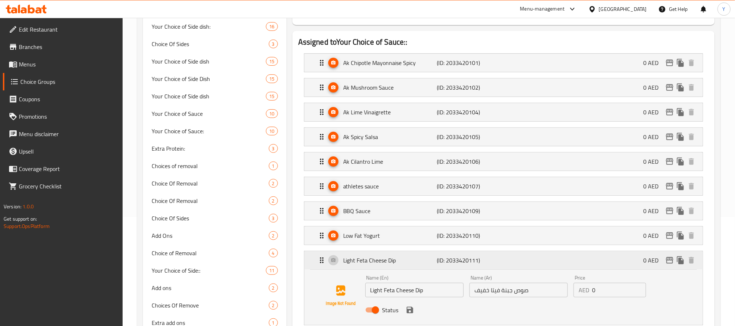
click at [332, 265] on div "Light Feta Cheese Dip (ID: 2033420111) 0 AED" at bounding box center [506, 260] width 377 height 18
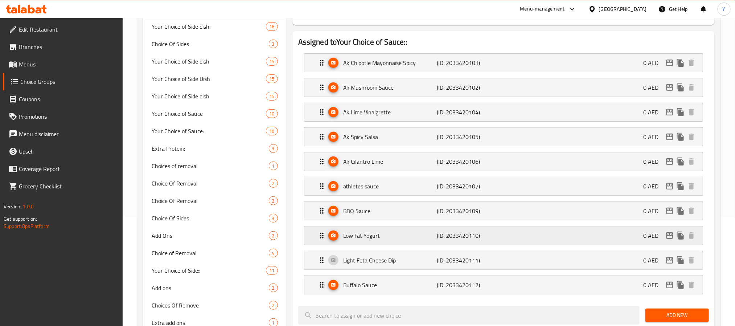
click at [334, 237] on icon "Expand" at bounding box center [333, 235] width 4 height 4
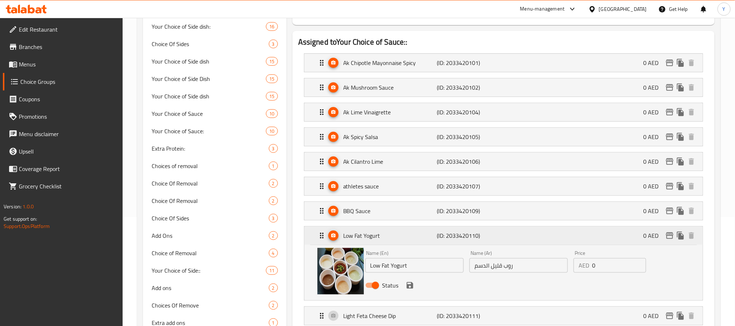
click at [335, 234] on button "Expand" at bounding box center [333, 235] width 10 height 10
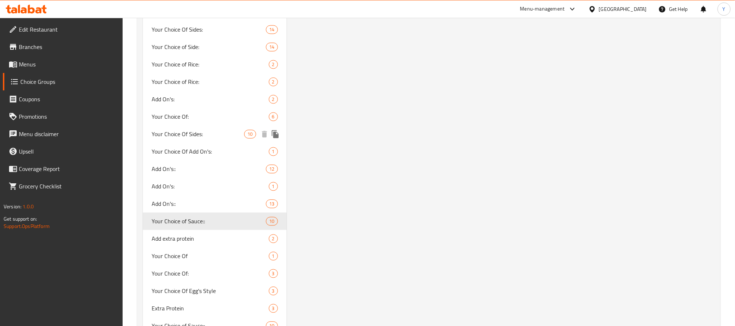
scroll to position [816, 0]
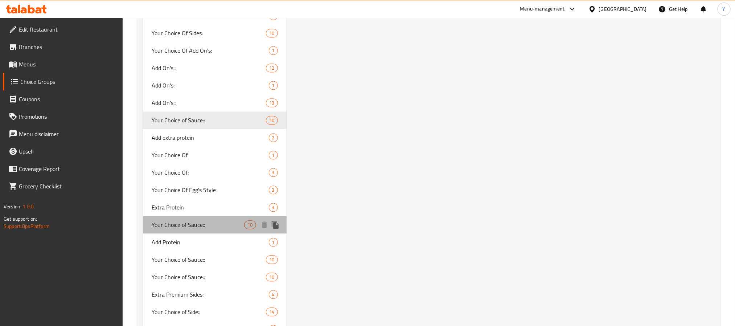
click at [192, 223] on span "Your Choice of Sauce::" at bounding box center [198, 224] width 93 height 9
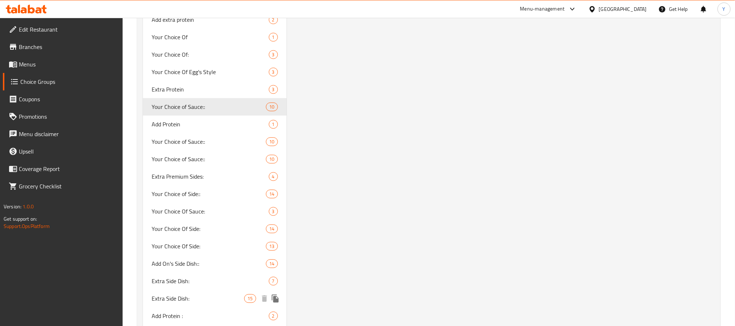
scroll to position [980, 0]
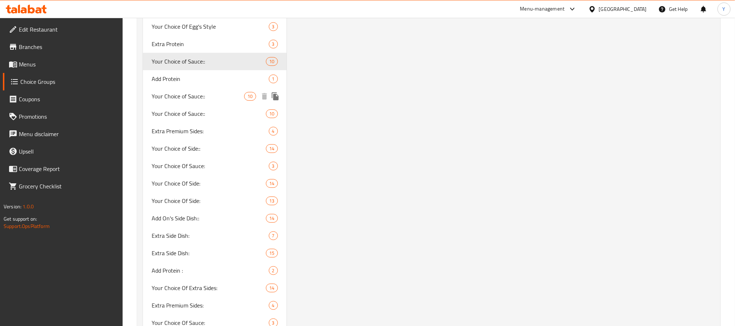
click at [197, 99] on span "Your Choice of Sauce::" at bounding box center [198, 96] width 93 height 9
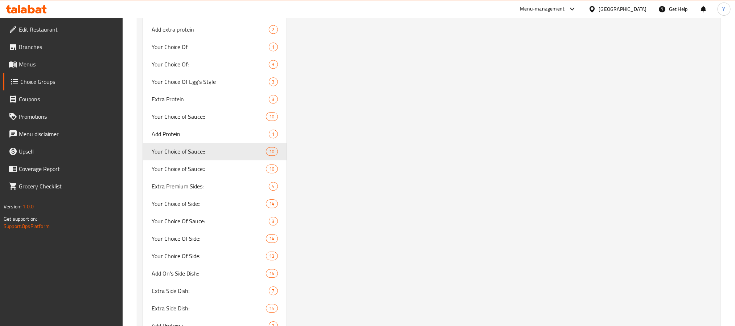
scroll to position [925, 0]
click at [199, 161] on div "Your Choice of Sauce:: 10" at bounding box center [215, 167] width 144 height 17
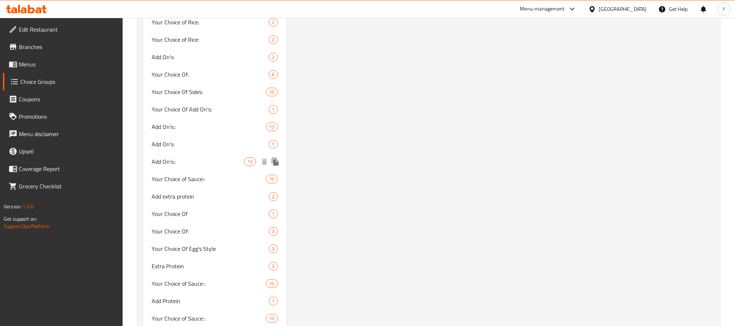
scroll to position [871, 0]
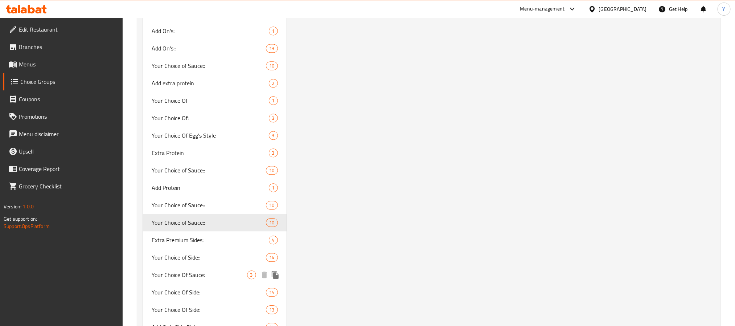
click at [208, 266] on div "Your Choice Of Sauce: 3" at bounding box center [215, 274] width 144 height 17
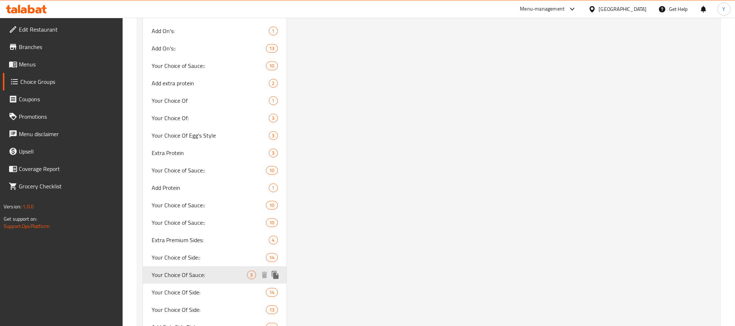
type input "Your Choice Of Sauce:"
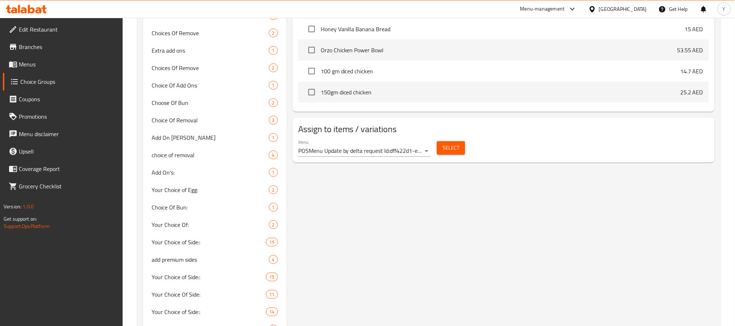
scroll to position [0, 0]
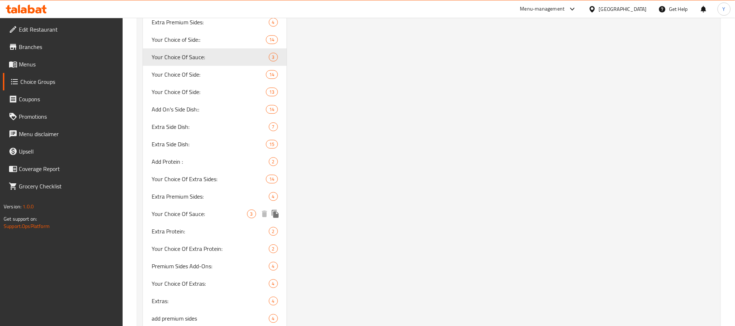
click at [202, 212] on span "Your Choice Of Sauce:" at bounding box center [199, 213] width 95 height 9
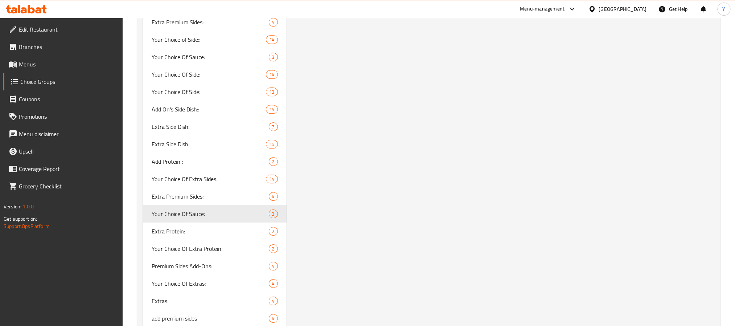
type input "اختيارك من الصوص:"
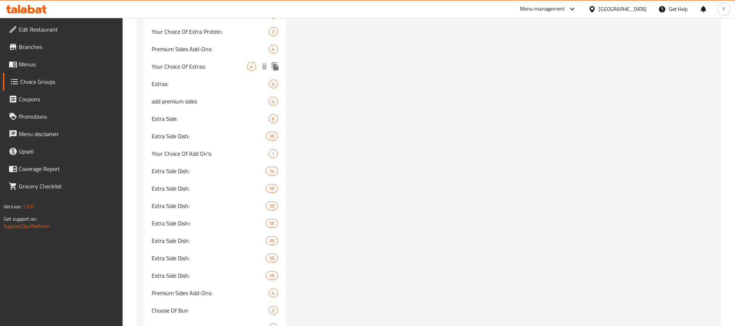
scroll to position [1470, 0]
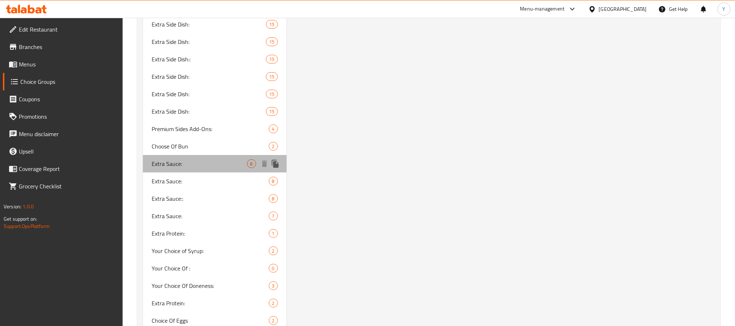
click at [185, 159] on span "Extra Sauce:" at bounding box center [199, 163] width 95 height 9
type input "Extra Sauce:"
type input "اضافة صوص:"
type input "0"
type input "8"
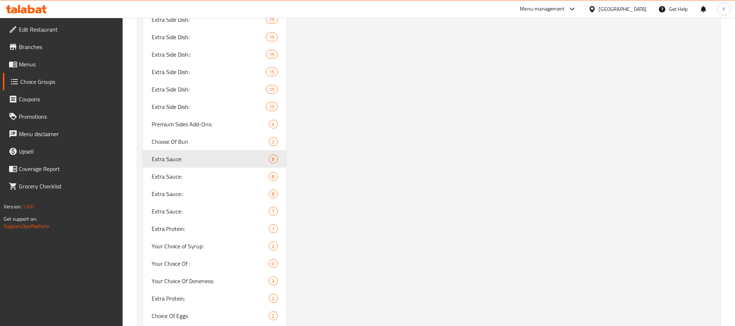
scroll to position [1529, 0]
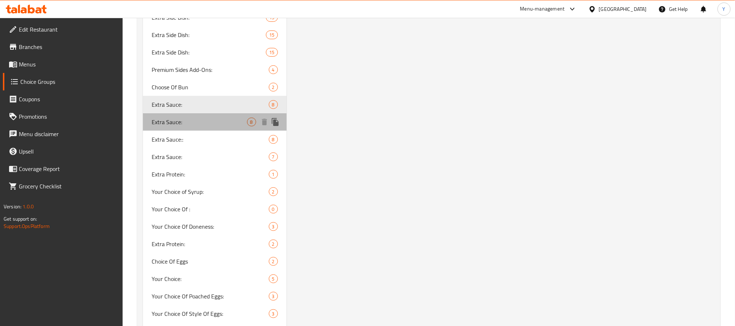
click at [167, 124] on span "Extra Sauce:" at bounding box center [199, 122] width 95 height 9
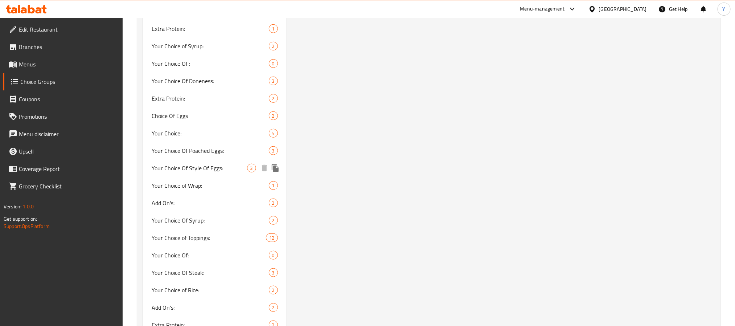
scroll to position [1402, 0]
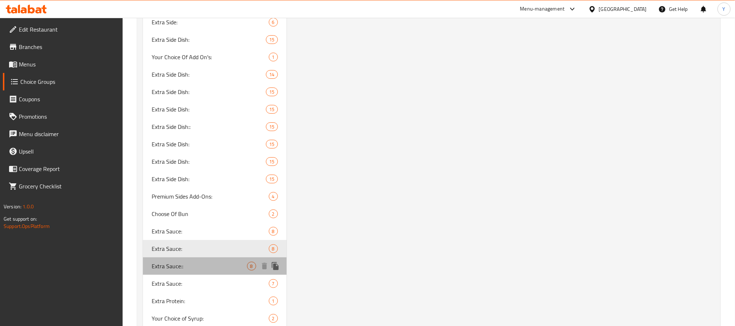
click at [201, 268] on span "Extra Sauce::" at bounding box center [199, 266] width 95 height 9
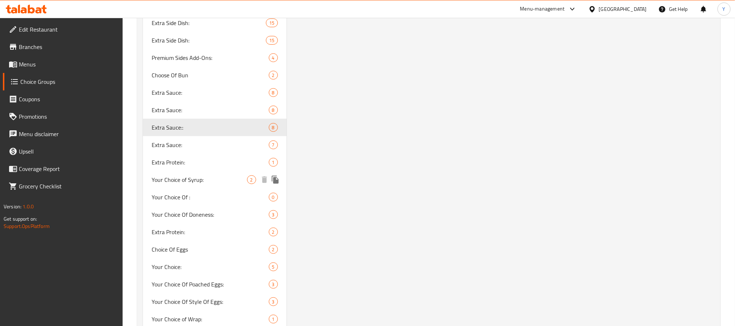
scroll to position [1526, 0]
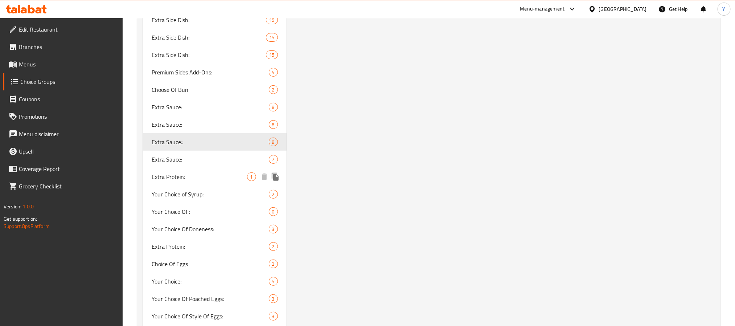
click at [178, 158] on span "Extra Sauce:" at bounding box center [210, 159] width 117 height 9
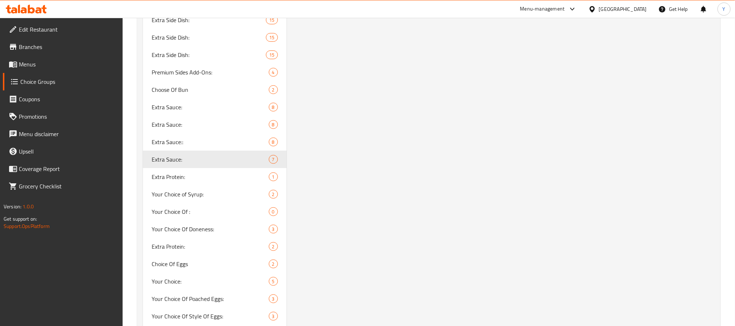
type input "Extra Sauce:"
type input "7"
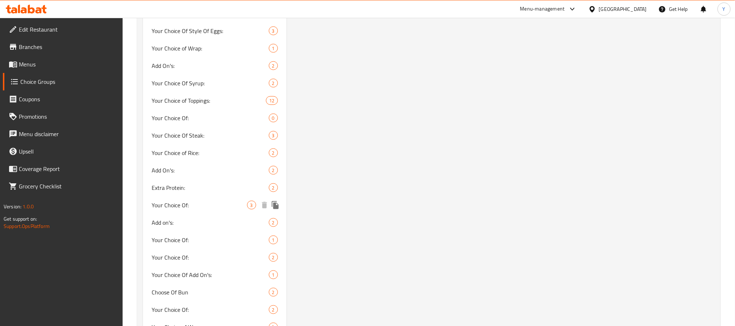
scroll to position [2097, 0]
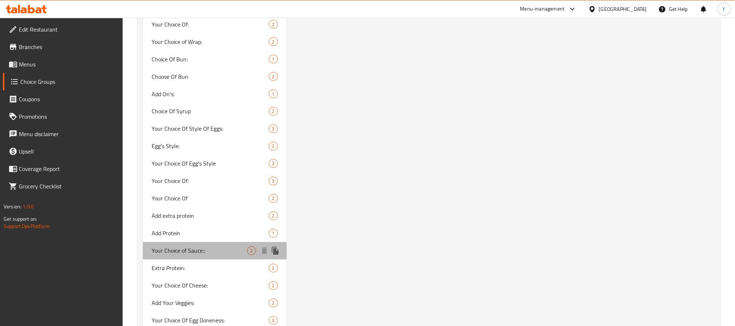
click at [196, 247] on span "Your Choice of Sauce::" at bounding box center [199, 250] width 95 height 9
type input "Your Choice of Sauce::"
type input "اختيارك من الصوص:"
type input "2"
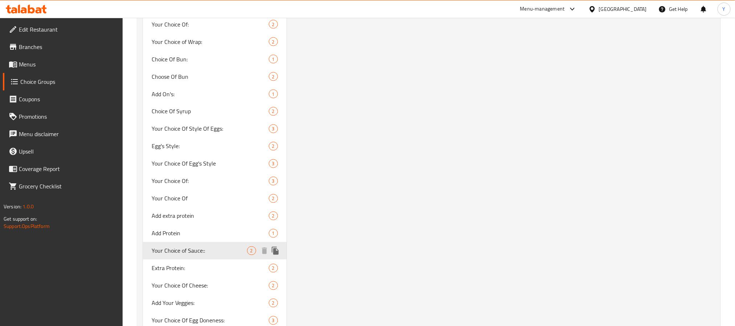
scroll to position [2382, 0]
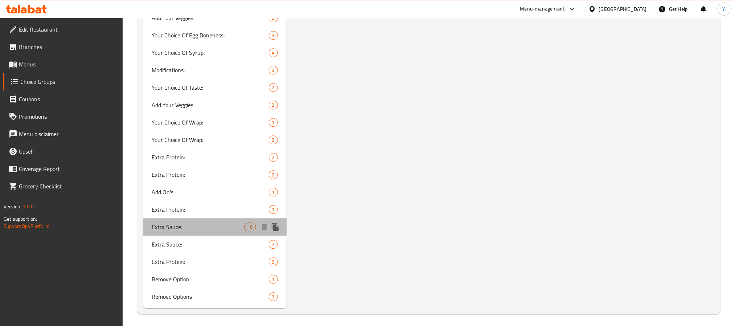
click at [224, 222] on span "Extra Sauce:" at bounding box center [198, 226] width 93 height 9
type input "Extra Sauce:"
type input "إضافة صوص:"
type input "0"
type input "10"
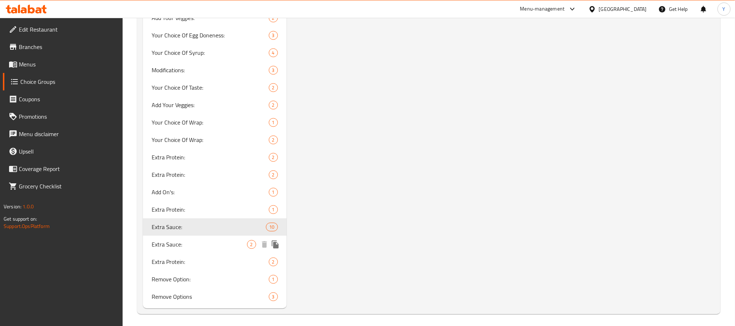
click at [228, 236] on div "Extra Sauce: 2" at bounding box center [215, 244] width 144 height 17
type input "صوص اضافى:"
type input "0"
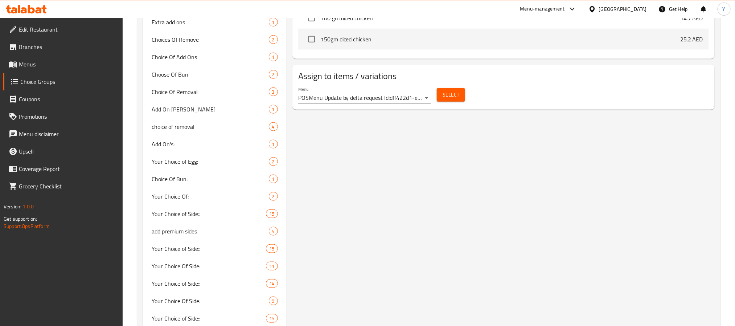
scroll to position [0, 0]
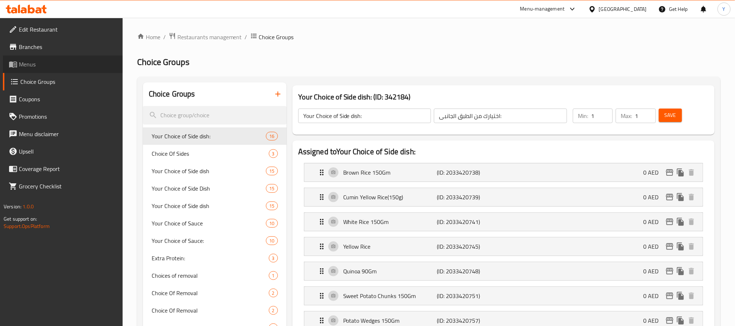
click at [20, 56] on link "Menus" at bounding box center [63, 64] width 120 height 17
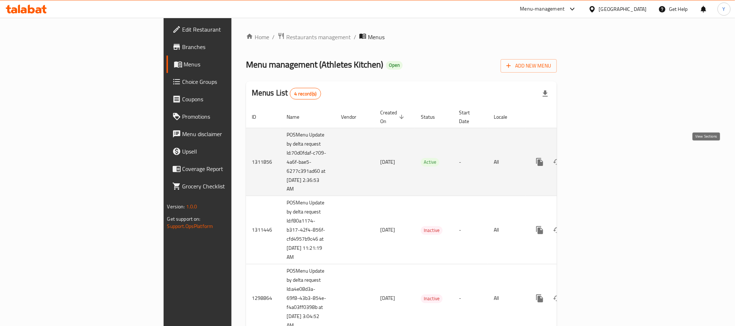
click at [601, 153] on link "enhanced table" at bounding box center [592, 161] width 17 height 17
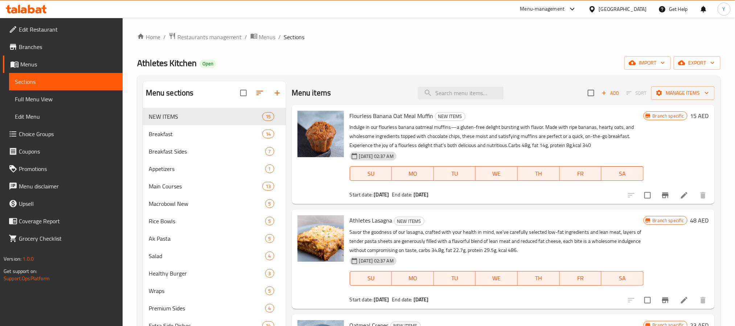
click at [463, 81] on div "Menu items Add Sort Manage items" at bounding box center [503, 93] width 423 height 24
click at [457, 96] on input "search" at bounding box center [461, 93] width 86 height 13
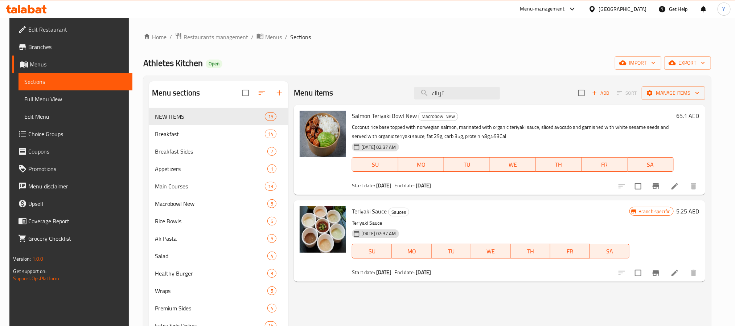
click at [361, 214] on span "Teriyaki Sauce" at bounding box center [369, 211] width 35 height 11
copy h6 "Teriyaki Sauce"
click at [358, 212] on span "Teriyaki Sauce" at bounding box center [369, 211] width 35 height 11
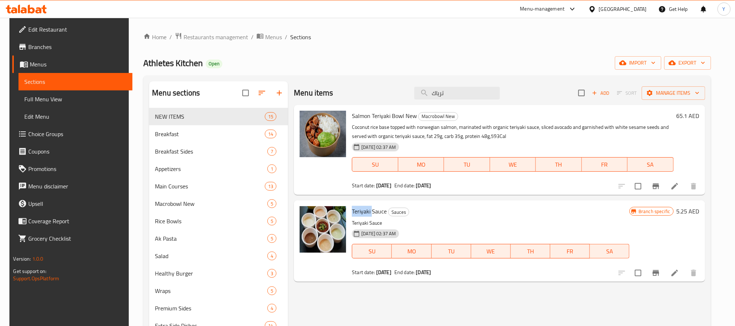
click at [358, 212] on span "Teriyaki Sauce" at bounding box center [369, 211] width 35 height 11
copy h6 "Teriyaki Sauce"
click at [473, 95] on input "ترياك" at bounding box center [457, 93] width 86 height 13
paste input "ATHLETES LASAGNA"
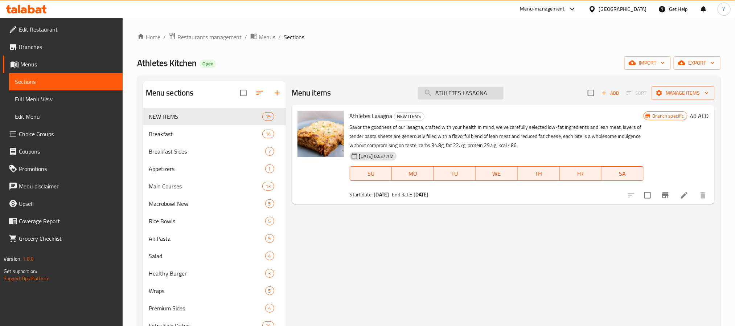
click at [454, 91] on input "ATHLETES LASAGNA" at bounding box center [461, 93] width 86 height 13
paste input "OATMEAL CREPES"
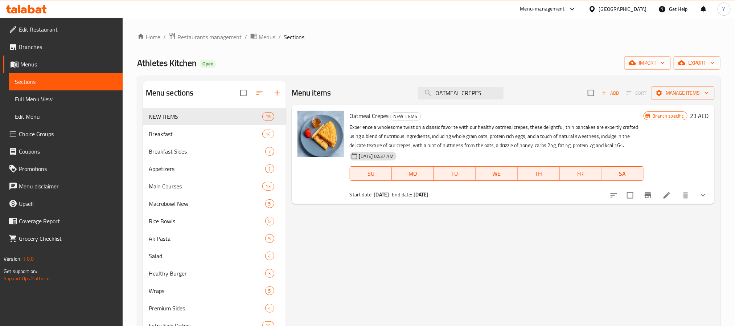
click at [508, 90] on div "Menu items OATMEAL CREPES Add Sort Manage items" at bounding box center [503, 93] width 423 height 24
click at [490, 95] on input "OATMEAL CREPES" at bounding box center [461, 93] width 86 height 13
paste input "HONEY VANILLA BANANA BREAD"
type input "HONEY VANILLA BANANA BREAD"
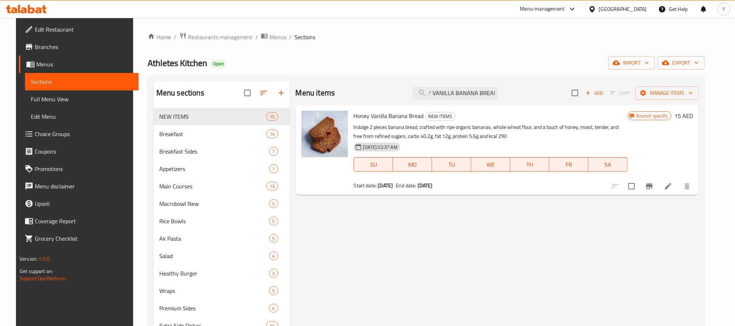
scroll to position [0, 0]
